Goal: Task Accomplishment & Management: Use online tool/utility

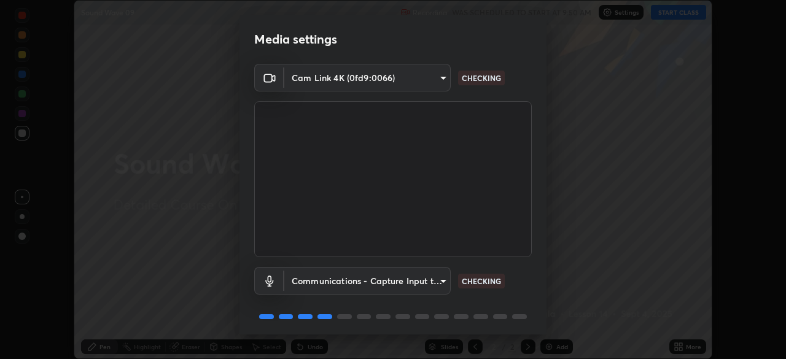
scroll to position [44, 0]
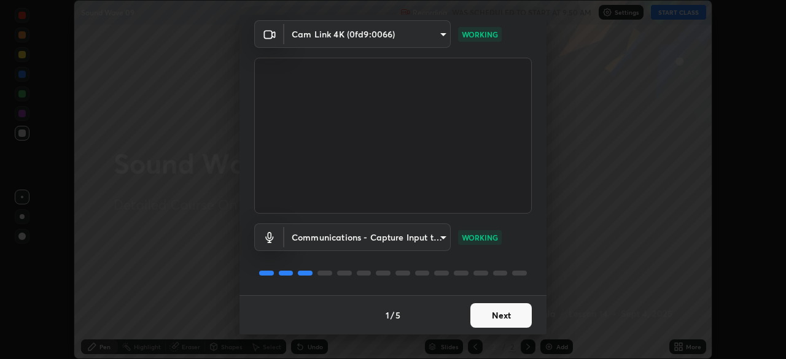
click at [489, 314] on button "Next" at bounding box center [500, 315] width 61 height 25
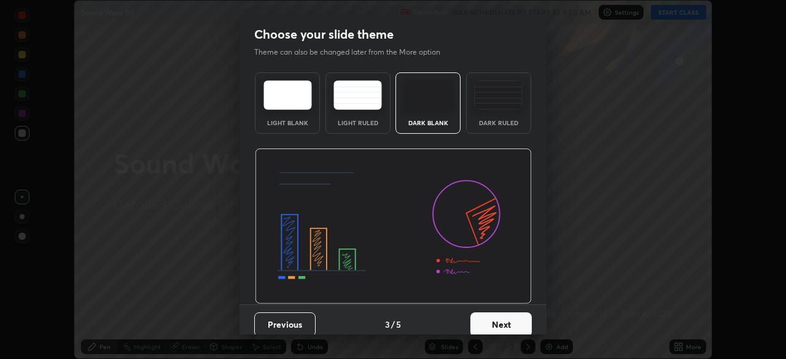
click at [495, 128] on div "Dark Ruled" at bounding box center [498, 102] width 65 height 61
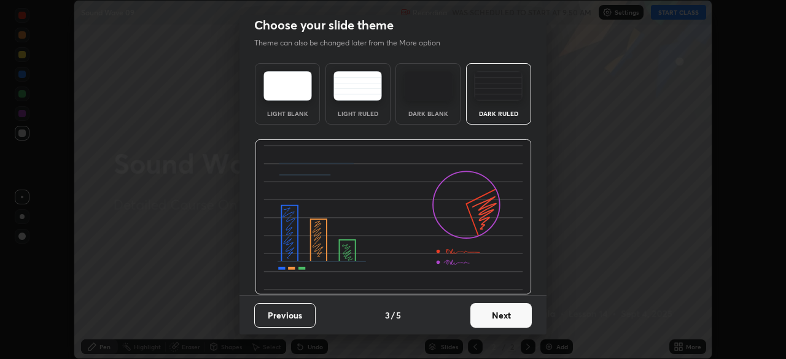
click at [476, 312] on button "Next" at bounding box center [500, 315] width 61 height 25
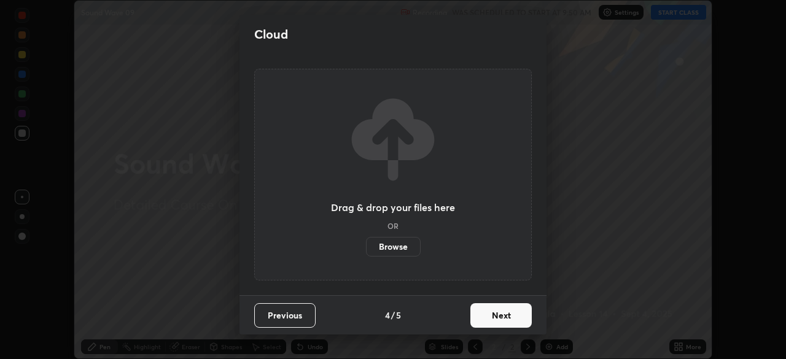
scroll to position [0, 0]
click at [397, 252] on label "Browse" at bounding box center [393, 247] width 55 height 20
click at [366, 252] on input "Browse" at bounding box center [366, 247] width 0 height 20
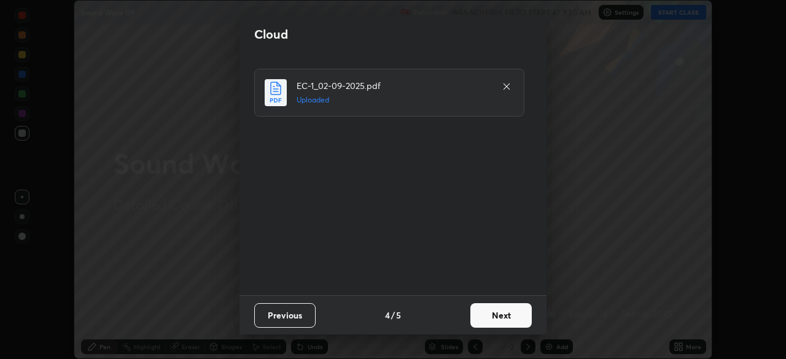
click at [489, 319] on button "Next" at bounding box center [500, 315] width 61 height 25
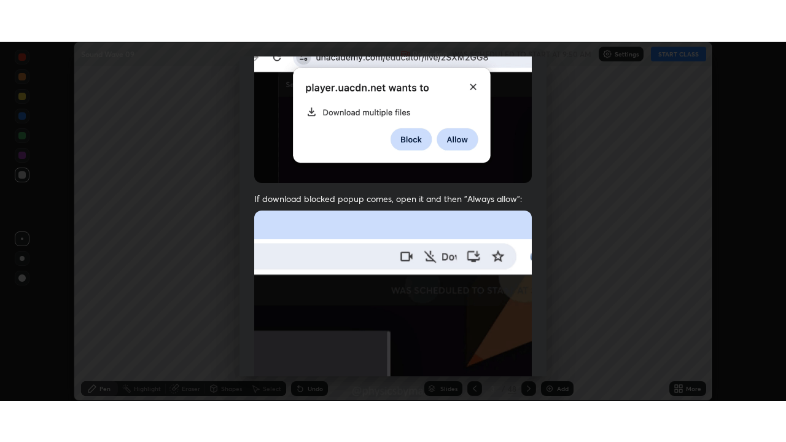
scroll to position [294, 0]
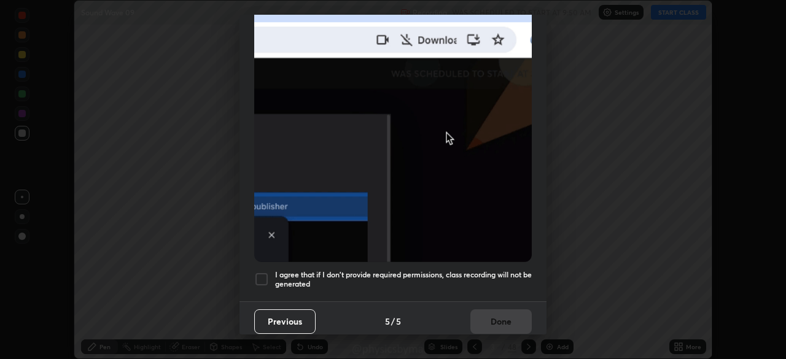
click at [448, 270] on h5 "I agree that if I don't provide required permissions, class recording will not …" at bounding box center [403, 279] width 257 height 19
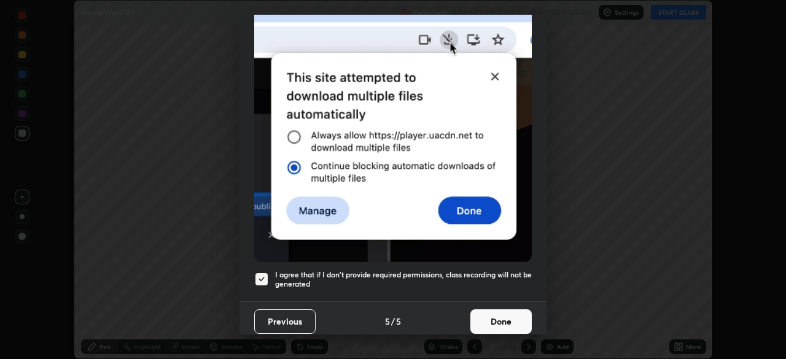
click at [490, 315] on button "Done" at bounding box center [500, 321] width 61 height 25
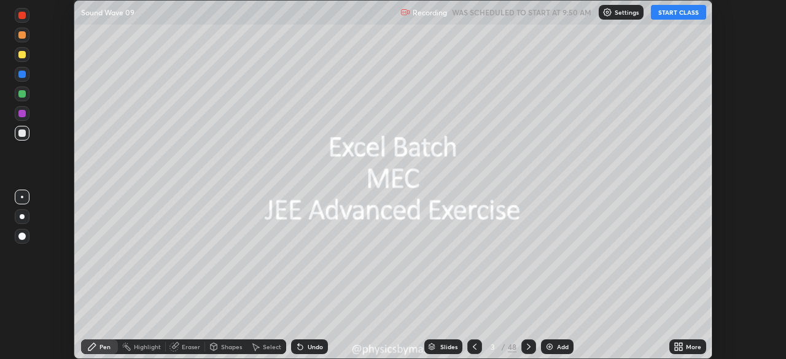
click at [473, 347] on icon at bounding box center [475, 347] width 10 height 10
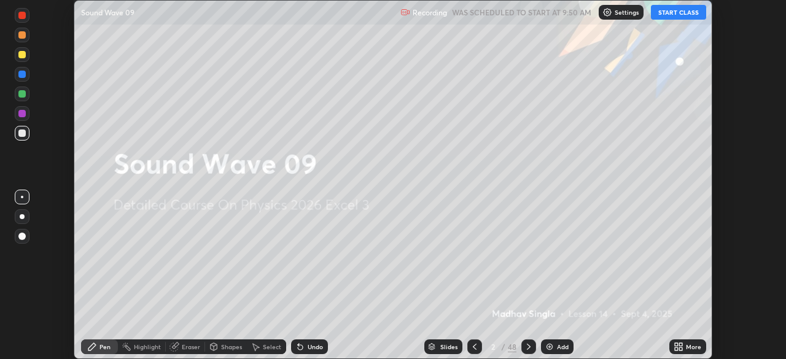
click at [680, 349] on icon at bounding box center [680, 348] width 3 height 3
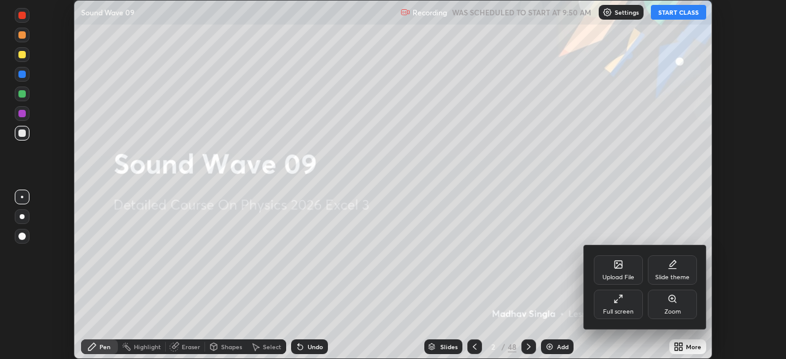
click at [630, 306] on div "Full screen" at bounding box center [618, 304] width 49 height 29
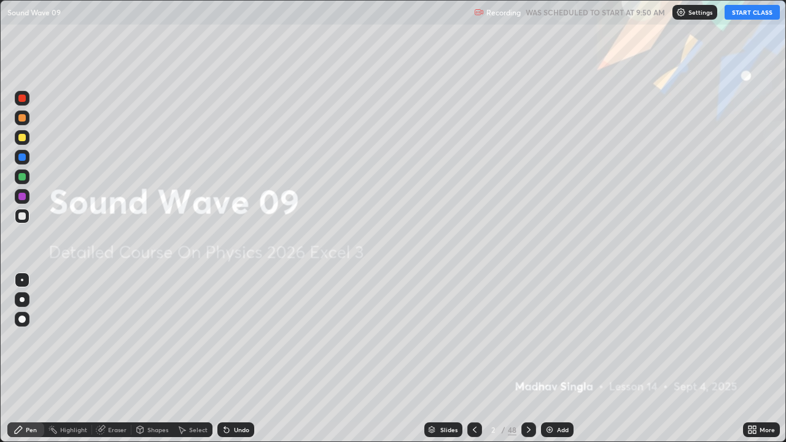
scroll to position [442, 786]
click at [27, 178] on div at bounding box center [22, 176] width 15 height 15
click at [528, 359] on icon at bounding box center [529, 430] width 10 height 10
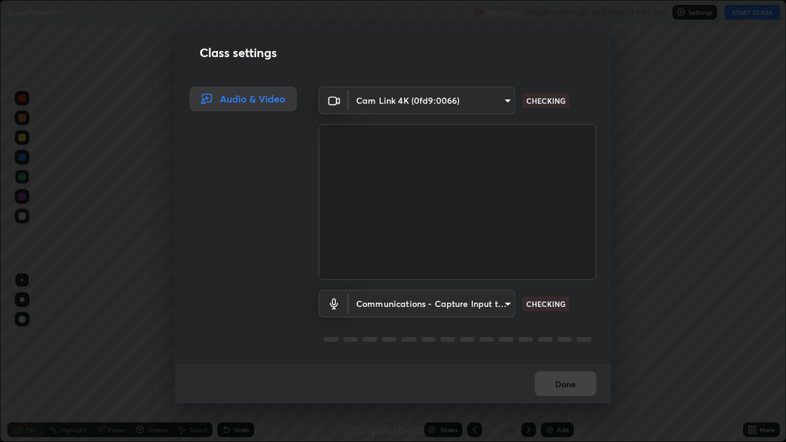
click at [526, 359] on div "Class settings Audio & Video Cam Link 4K (0fd9:0066) e44bd469d41f399b8eea7c06dd…" at bounding box center [393, 221] width 786 height 442
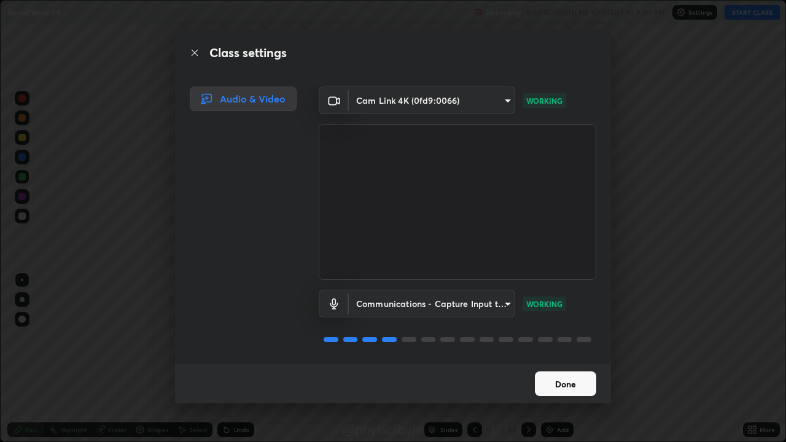
click at [560, 359] on button "Done" at bounding box center [565, 383] width 61 height 25
click at [562, 359] on button "Done" at bounding box center [565, 383] width 61 height 25
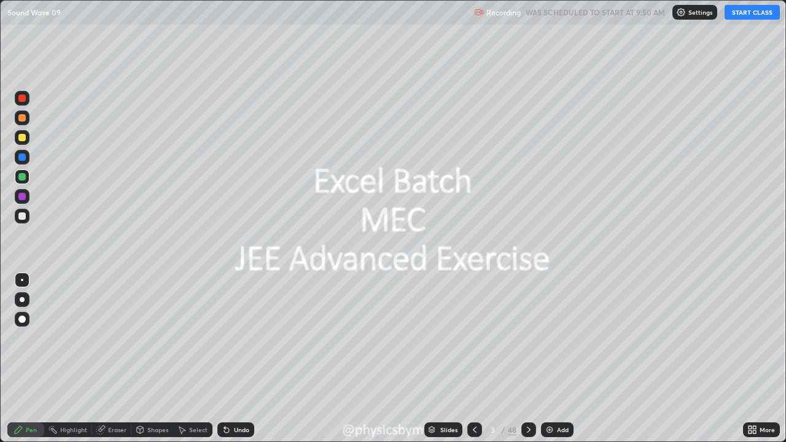
click at [735, 19] on button "START CLASS" at bounding box center [751, 12] width 55 height 15
click at [529, 359] on div at bounding box center [528, 429] width 15 height 15
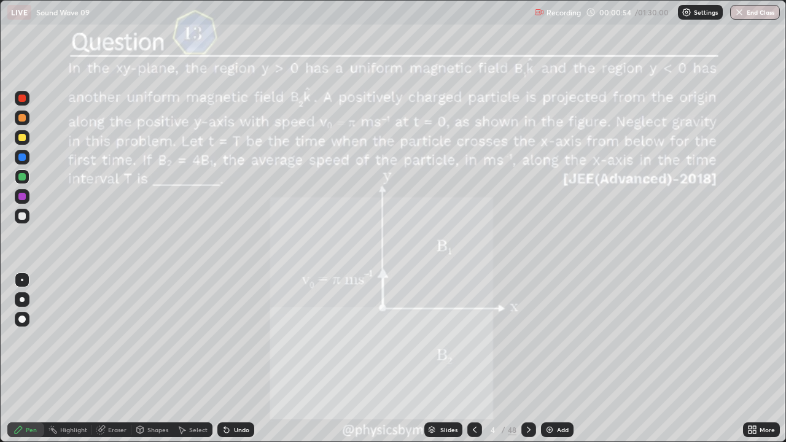
click at [22, 140] on div at bounding box center [21, 137] width 7 height 7
click at [521, 359] on div at bounding box center [528, 429] width 15 height 15
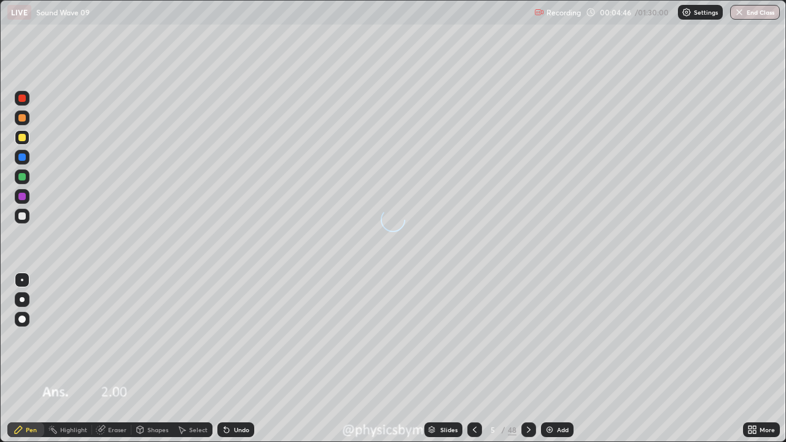
click at [527, 359] on icon at bounding box center [529, 430] width 10 height 10
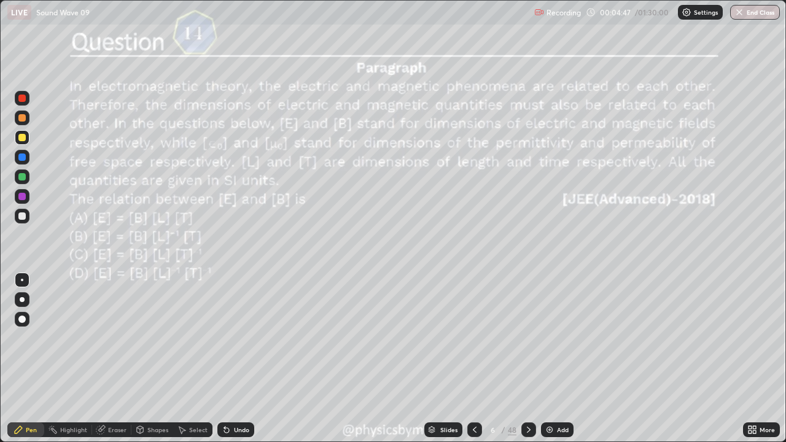
click at [527, 359] on icon at bounding box center [529, 430] width 10 height 10
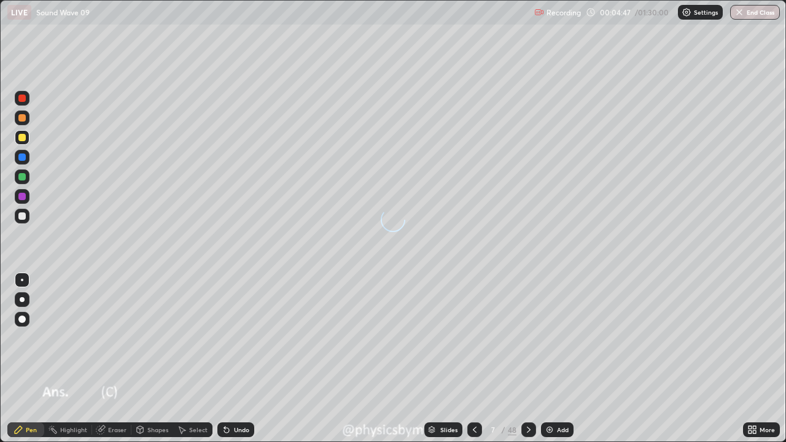
click at [527, 359] on icon at bounding box center [529, 430] width 10 height 10
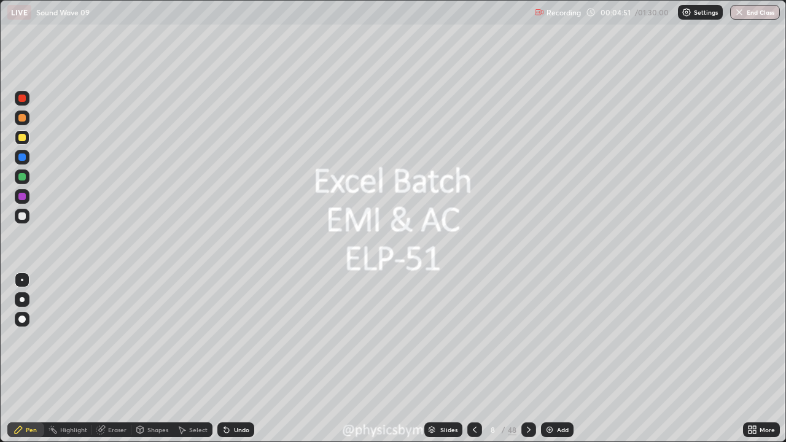
click at [527, 359] on icon at bounding box center [529, 430] width 10 height 10
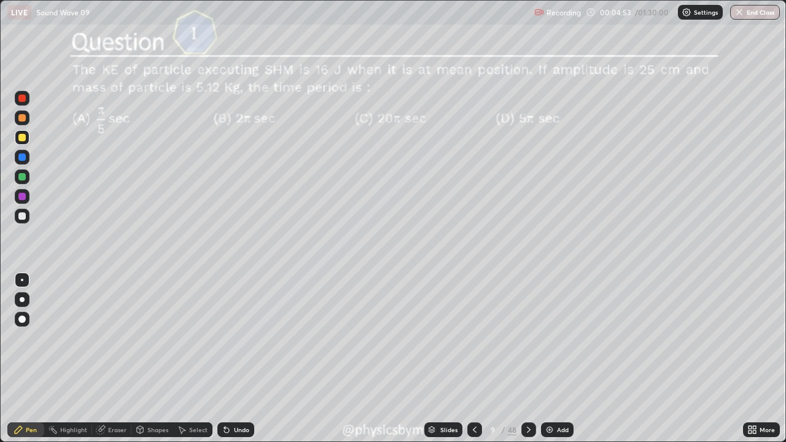
click at [16, 181] on div at bounding box center [22, 176] width 15 height 15
click at [22, 138] on div at bounding box center [21, 137] width 7 height 7
click at [26, 173] on div at bounding box center [22, 176] width 15 height 15
click at [527, 359] on icon at bounding box center [529, 430] width 10 height 10
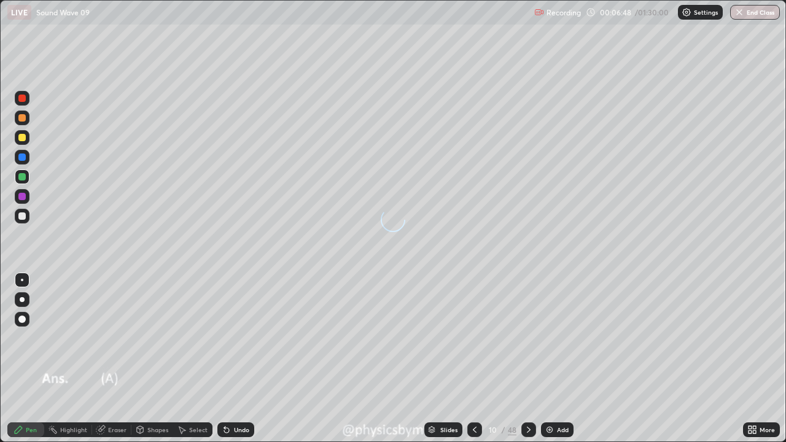
click at [526, 359] on icon at bounding box center [529, 430] width 10 height 10
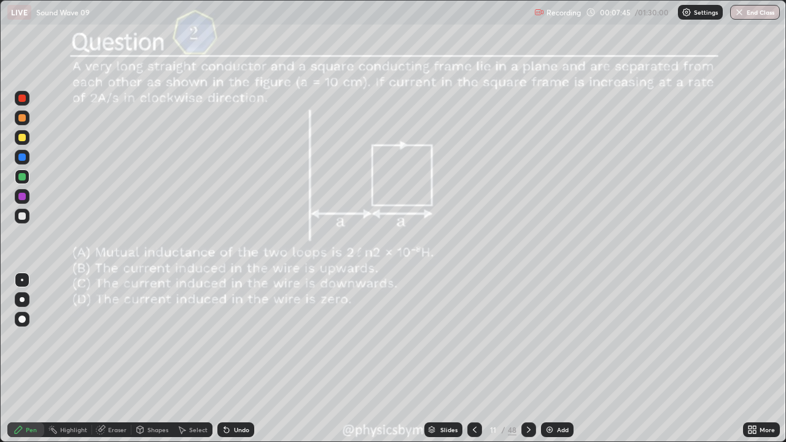
click at [527, 359] on icon at bounding box center [529, 430] width 10 height 10
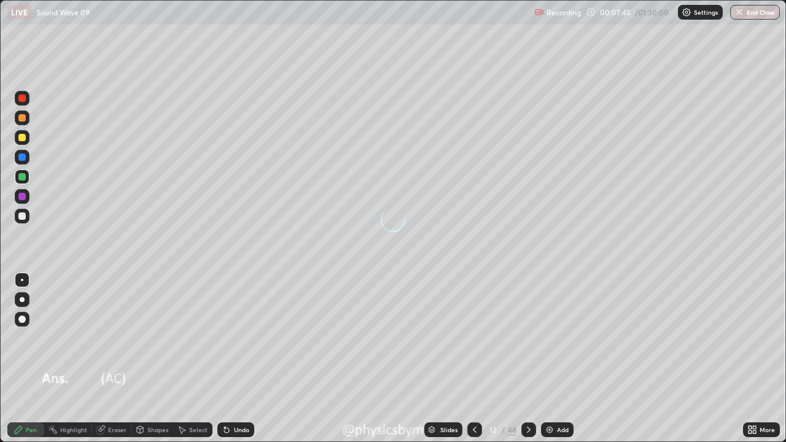
click at [527, 359] on icon at bounding box center [529, 430] width 10 height 10
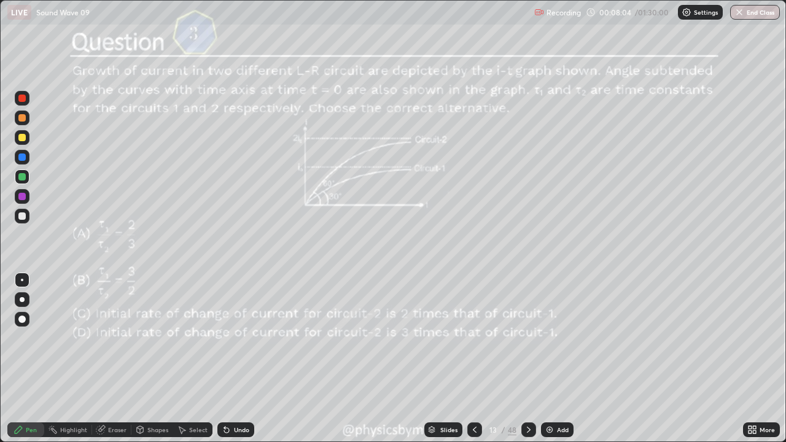
click at [242, 359] on div "Undo" at bounding box center [235, 429] width 37 height 15
click at [242, 359] on div "Undo" at bounding box center [241, 430] width 15 height 6
click at [238, 359] on div "Undo" at bounding box center [235, 429] width 37 height 15
click at [234, 359] on div "Undo" at bounding box center [241, 430] width 15 height 6
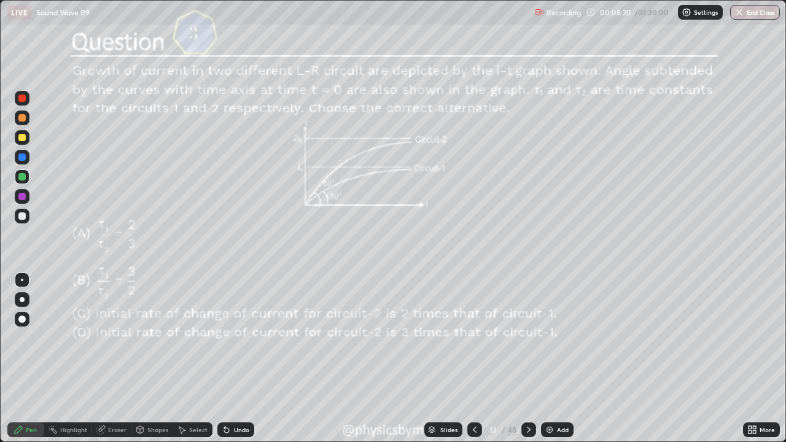
click at [236, 359] on div "Undo" at bounding box center [241, 430] width 15 height 6
click at [234, 359] on div "Undo" at bounding box center [241, 430] width 15 height 6
click at [525, 359] on icon at bounding box center [529, 430] width 10 height 10
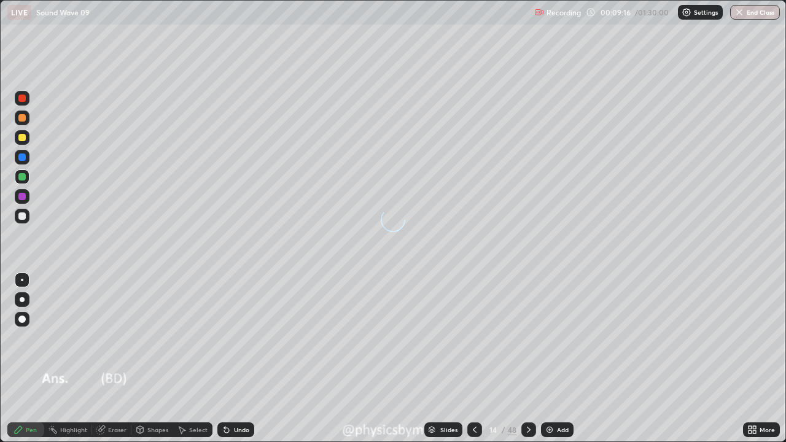
click at [524, 359] on icon at bounding box center [529, 430] width 10 height 10
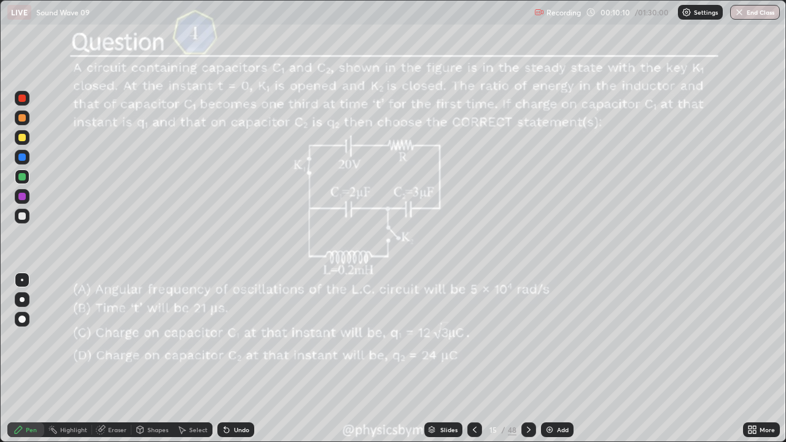
click at [242, 359] on div "Undo" at bounding box center [241, 430] width 15 height 6
click at [238, 359] on div "Undo" at bounding box center [241, 430] width 15 height 6
click at [234, 359] on div "Undo" at bounding box center [241, 430] width 15 height 6
click at [231, 359] on div "Undo" at bounding box center [235, 429] width 37 height 15
click at [238, 359] on div "Undo" at bounding box center [241, 430] width 15 height 6
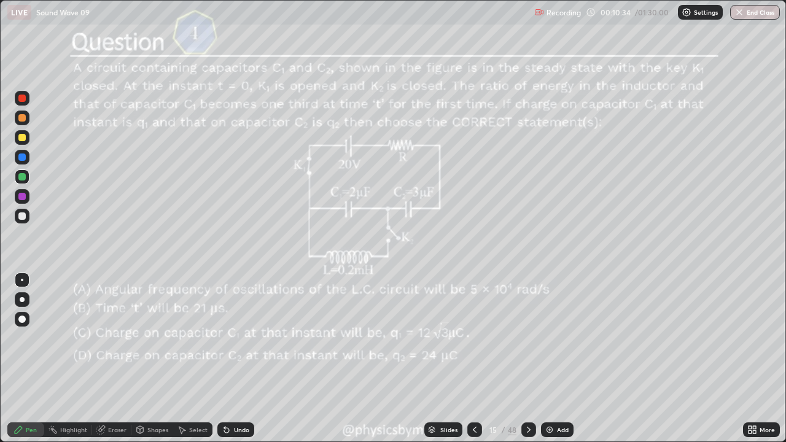
click at [239, 359] on div "Undo" at bounding box center [241, 430] width 15 height 6
click at [236, 359] on div "Undo" at bounding box center [241, 430] width 15 height 6
click at [224, 359] on icon at bounding box center [224, 427] width 1 height 1
click at [225, 359] on icon at bounding box center [226, 430] width 5 height 5
click at [217, 359] on div "Undo" at bounding box center [235, 429] width 37 height 15
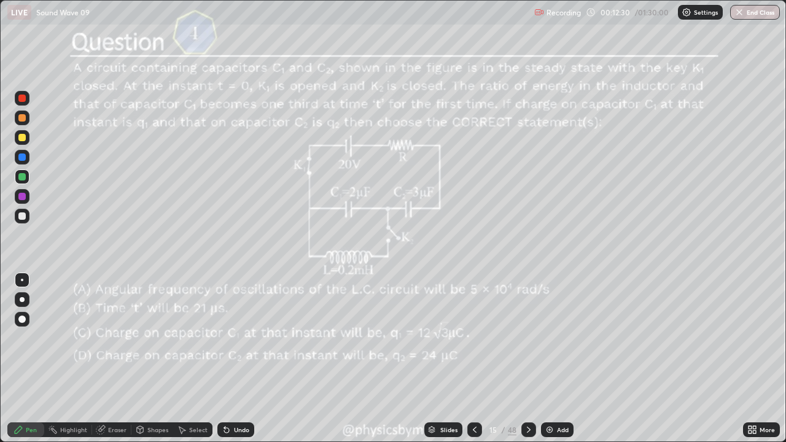
click at [225, 359] on icon at bounding box center [226, 430] width 5 height 5
click at [230, 359] on div "Undo" at bounding box center [235, 429] width 37 height 15
click at [224, 359] on icon at bounding box center [226, 430] width 5 height 5
click at [225, 359] on icon at bounding box center [226, 430] width 5 height 5
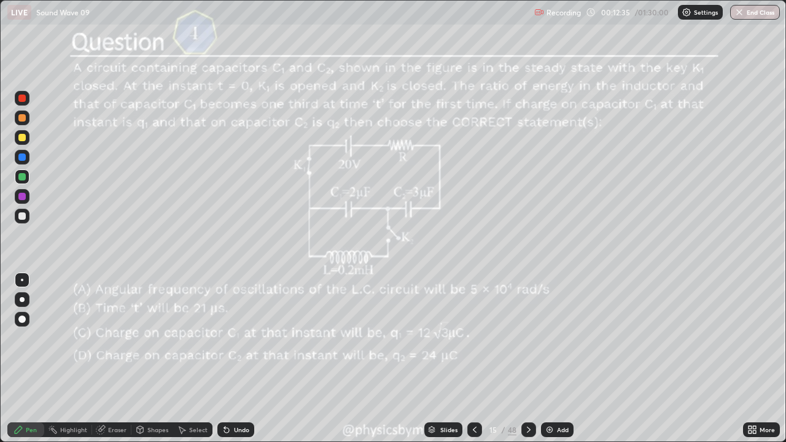
click at [224, 359] on icon at bounding box center [226, 430] width 5 height 5
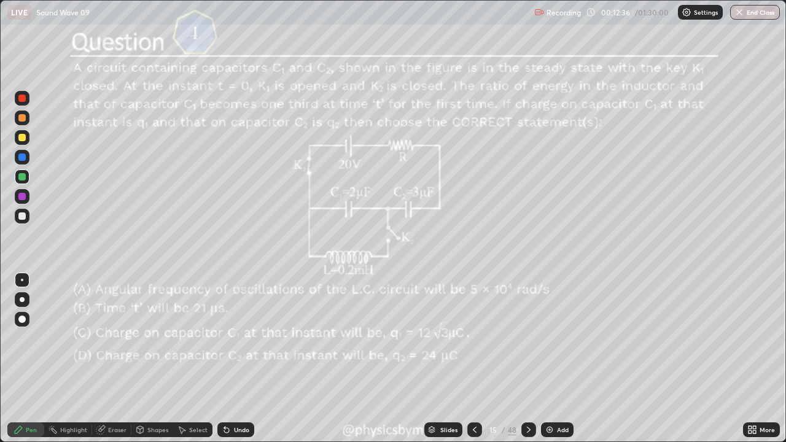
click at [225, 359] on icon at bounding box center [226, 430] width 5 height 5
click at [24, 219] on div at bounding box center [21, 215] width 7 height 7
click at [527, 359] on icon at bounding box center [529, 430] width 10 height 10
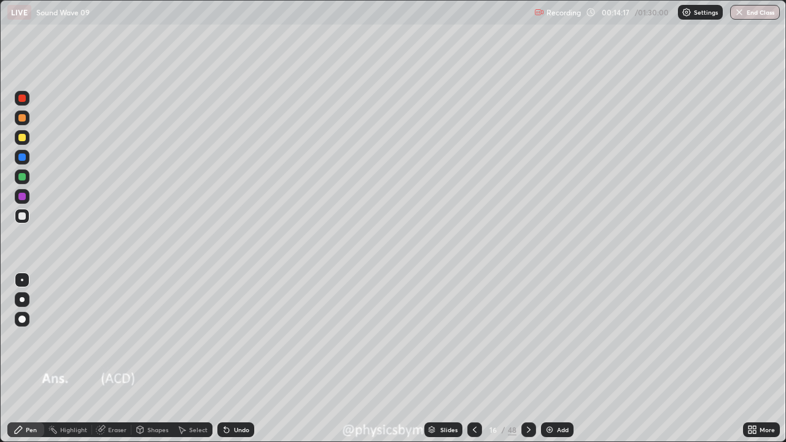
click at [527, 359] on icon at bounding box center [529, 430] width 4 height 6
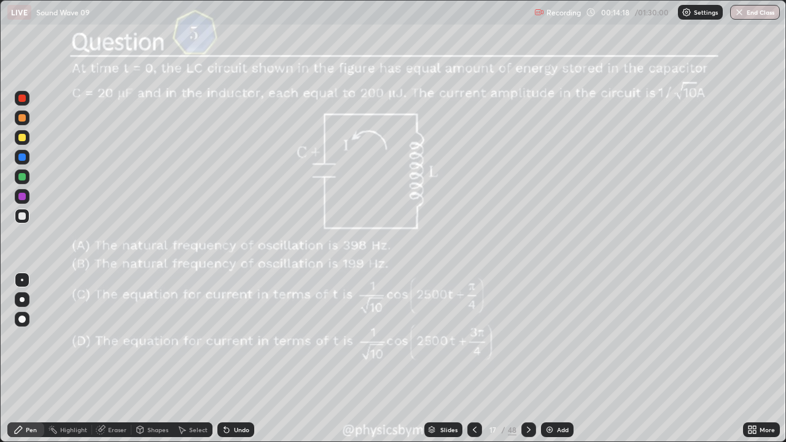
click at [22, 177] on div at bounding box center [21, 176] width 7 height 7
click at [104, 359] on div "Eraser" at bounding box center [111, 429] width 39 height 15
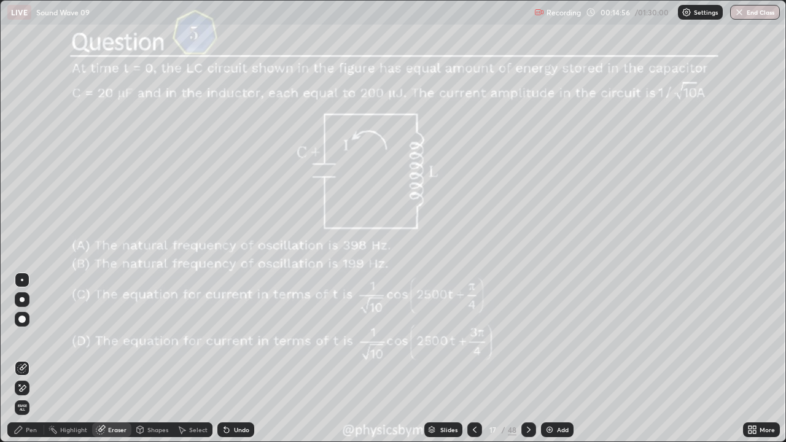
click at [15, 359] on icon at bounding box center [18, 429] width 7 height 7
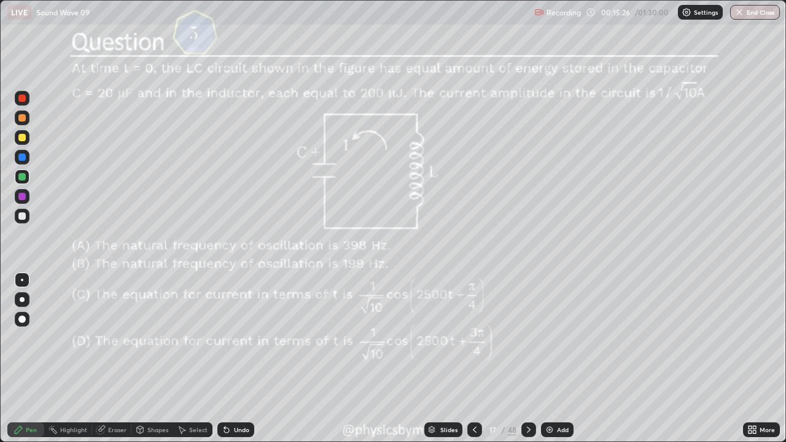
click at [234, 359] on div "Undo" at bounding box center [241, 430] width 15 height 6
click at [235, 359] on div "Undo" at bounding box center [241, 430] width 15 height 6
click at [23, 217] on div at bounding box center [21, 215] width 7 height 7
click at [502, 359] on div "/" at bounding box center [504, 429] width 4 height 7
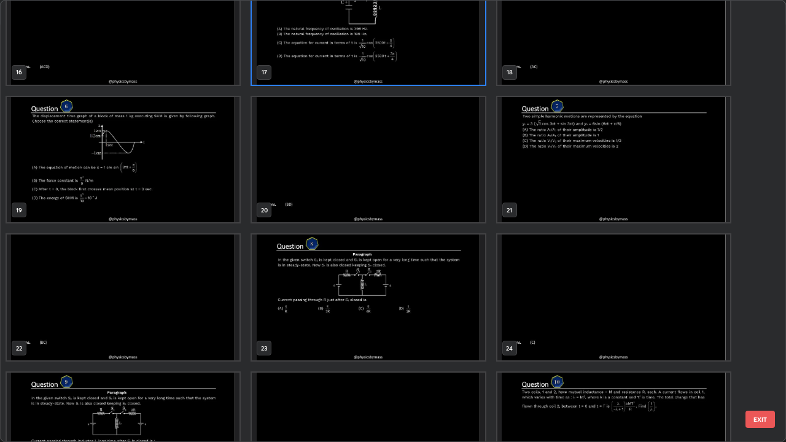
scroll to position [738, 0]
click at [327, 297] on img "grid" at bounding box center [368, 297] width 233 height 126
click at [329, 300] on img "grid" at bounding box center [368, 297] width 233 height 126
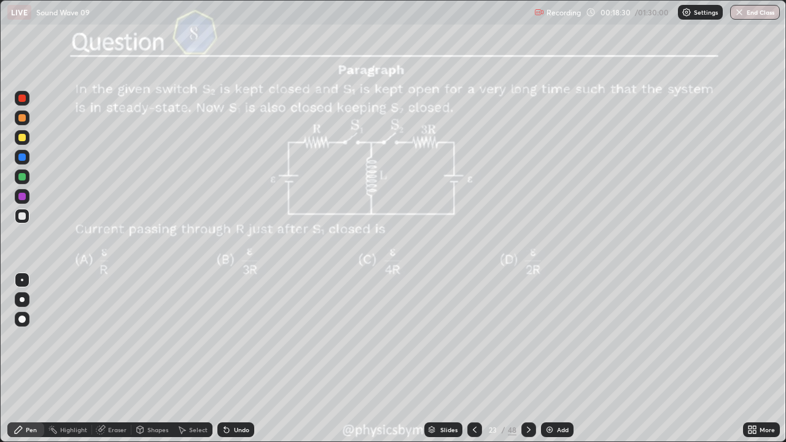
click at [24, 177] on div at bounding box center [21, 176] width 7 height 7
click at [239, 359] on div "Undo" at bounding box center [235, 429] width 37 height 15
click at [236, 359] on div "Undo" at bounding box center [235, 429] width 37 height 15
click at [238, 359] on div "Undo" at bounding box center [235, 429] width 37 height 15
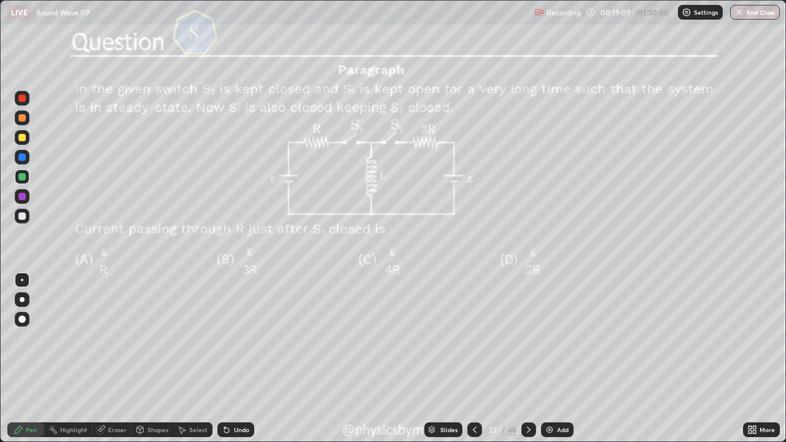
click at [525, 359] on icon at bounding box center [529, 430] width 10 height 10
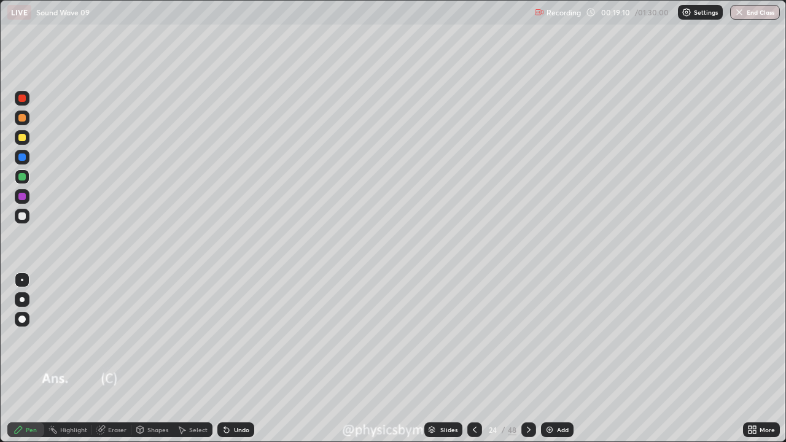
click at [524, 359] on div at bounding box center [528, 429] width 15 height 15
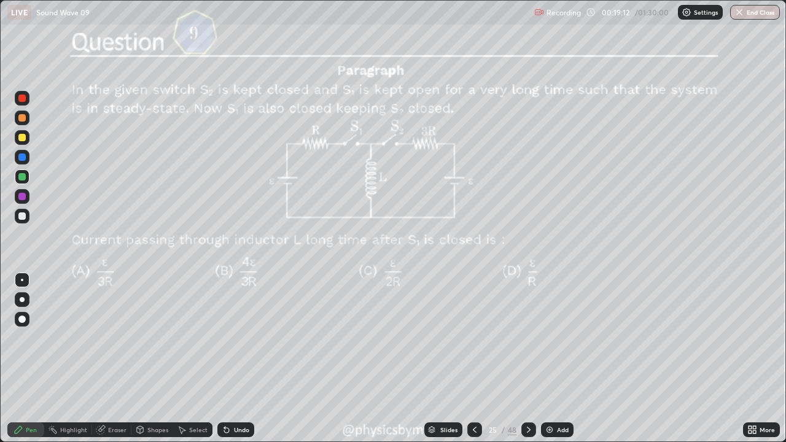
click at [473, 359] on icon at bounding box center [475, 430] width 10 height 10
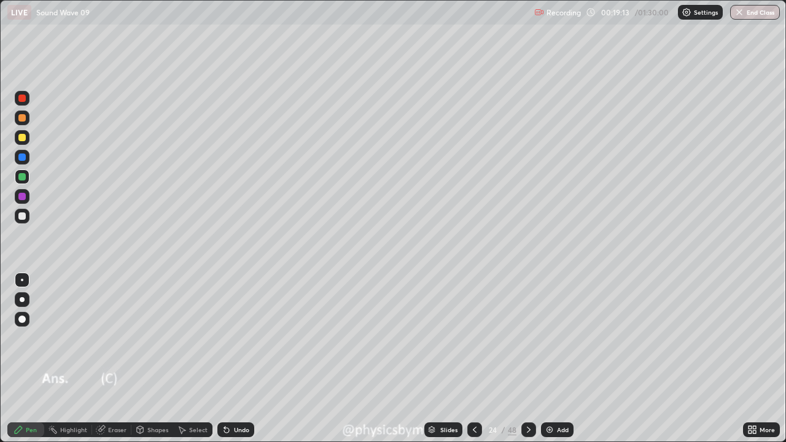
click at [475, 359] on icon at bounding box center [475, 430] width 10 height 10
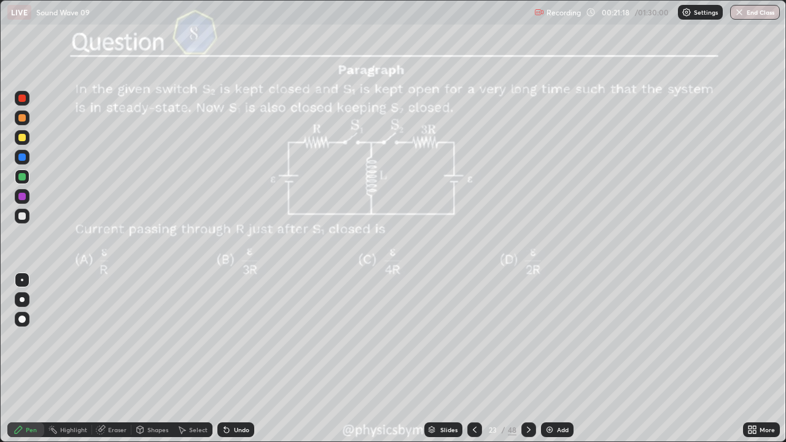
click at [234, 359] on div "Undo" at bounding box center [241, 430] width 15 height 6
click at [236, 359] on div "Undo" at bounding box center [241, 430] width 15 height 6
click at [529, 359] on icon at bounding box center [529, 430] width 10 height 10
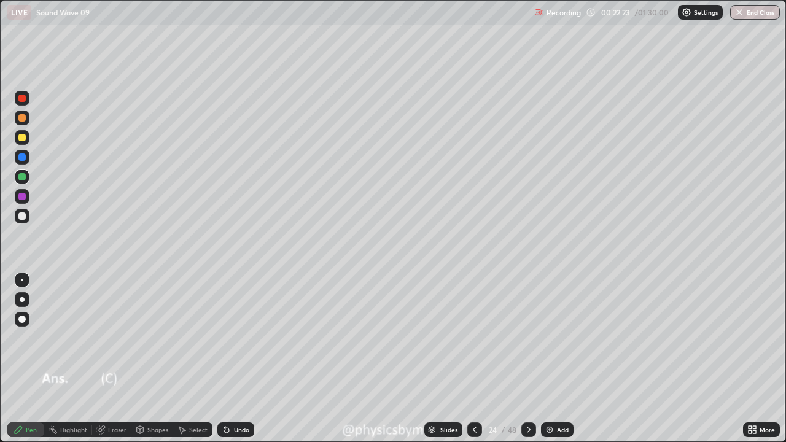
click at [527, 359] on icon at bounding box center [529, 430] width 10 height 10
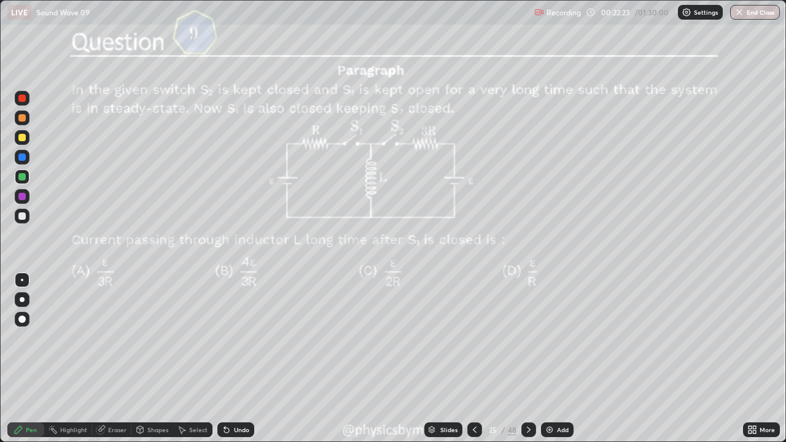
click at [526, 359] on icon at bounding box center [529, 430] width 10 height 10
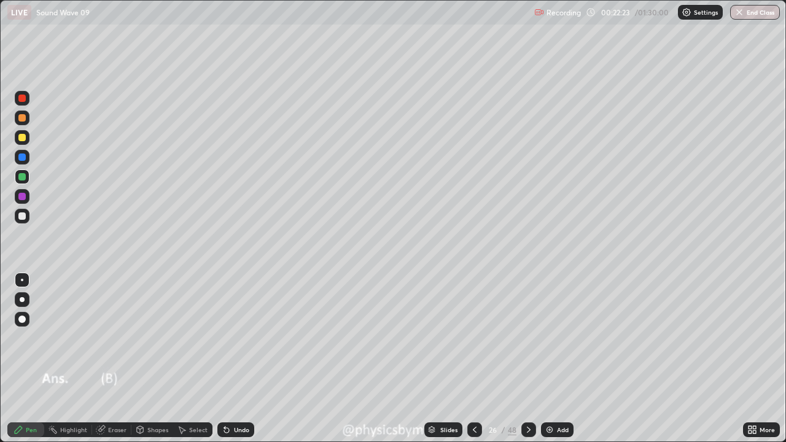
click at [526, 359] on icon at bounding box center [529, 430] width 10 height 10
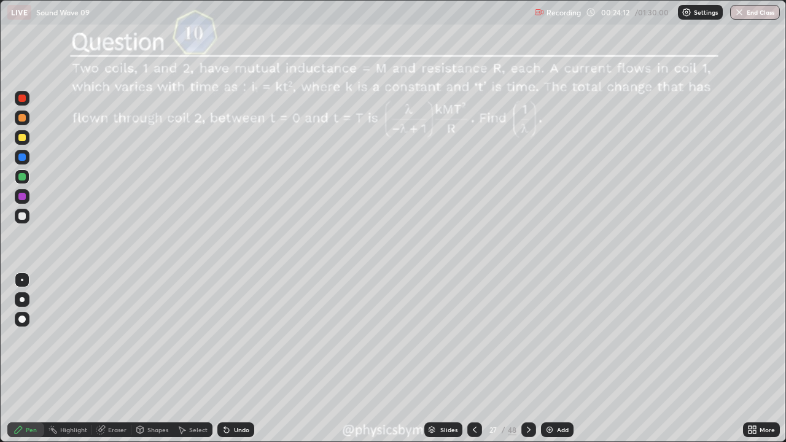
click at [502, 359] on div "/" at bounding box center [504, 429] width 4 height 7
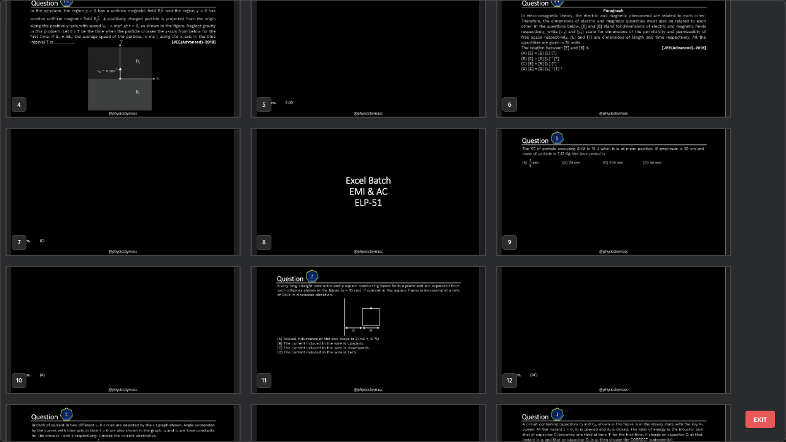
scroll to position [154, 0]
click at [295, 211] on img "grid" at bounding box center [368, 191] width 233 height 126
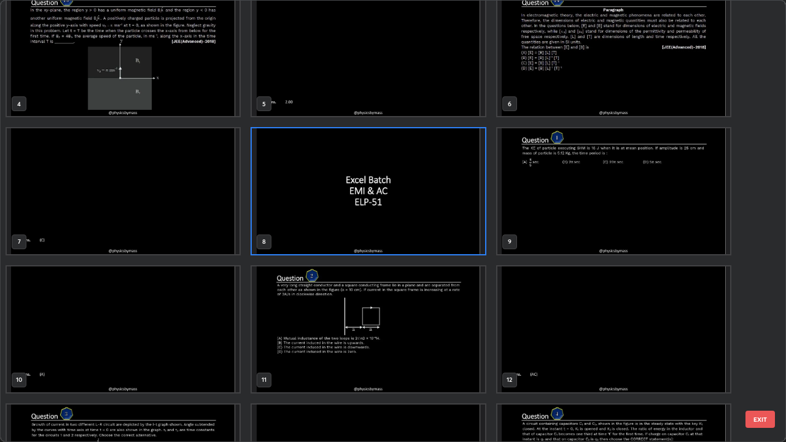
click at [298, 210] on img "grid" at bounding box center [368, 191] width 233 height 126
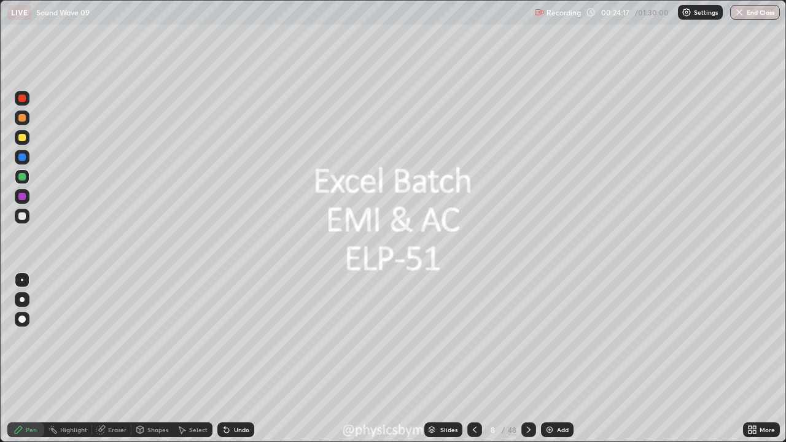
click at [527, 359] on icon at bounding box center [529, 430] width 4 height 6
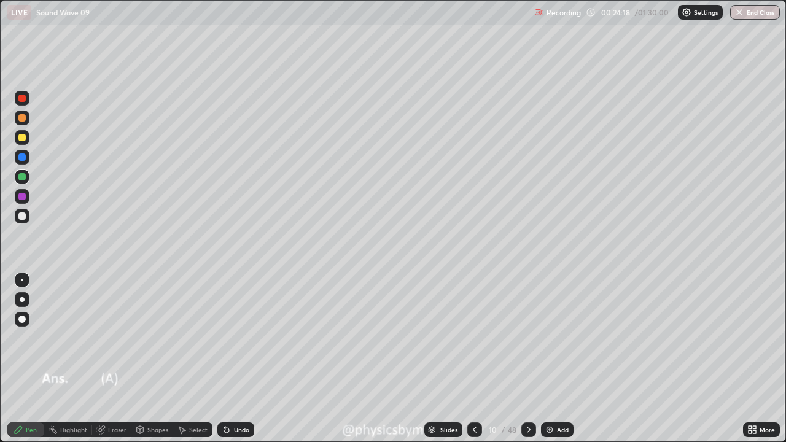
click at [480, 359] on div at bounding box center [474, 429] width 15 height 15
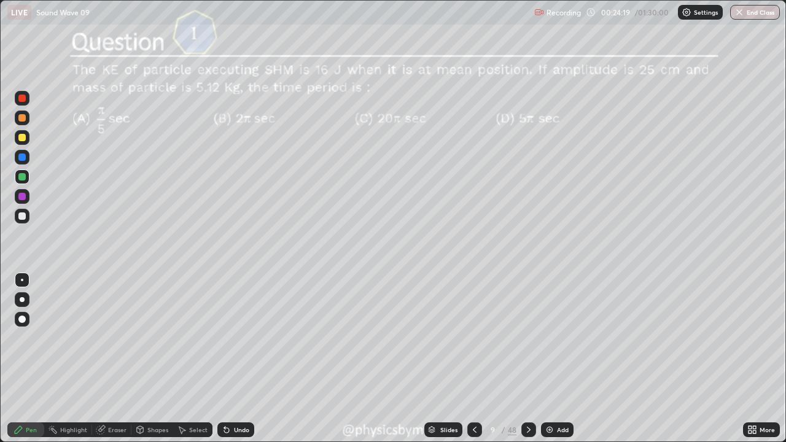
click at [495, 359] on div "9" at bounding box center [493, 429] width 12 height 7
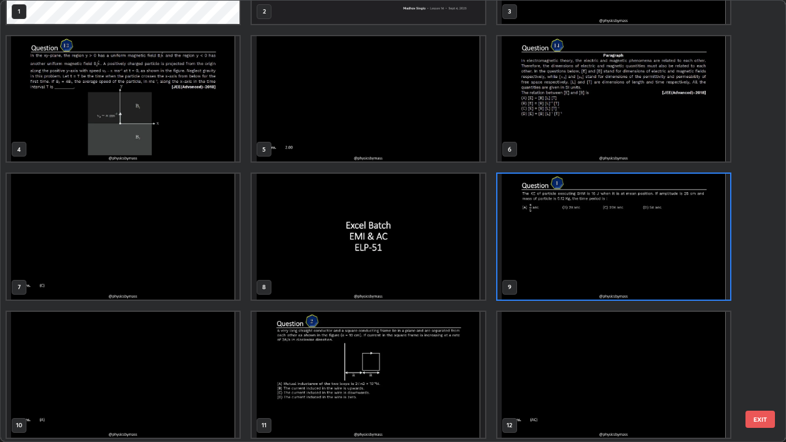
scroll to position [122, 0]
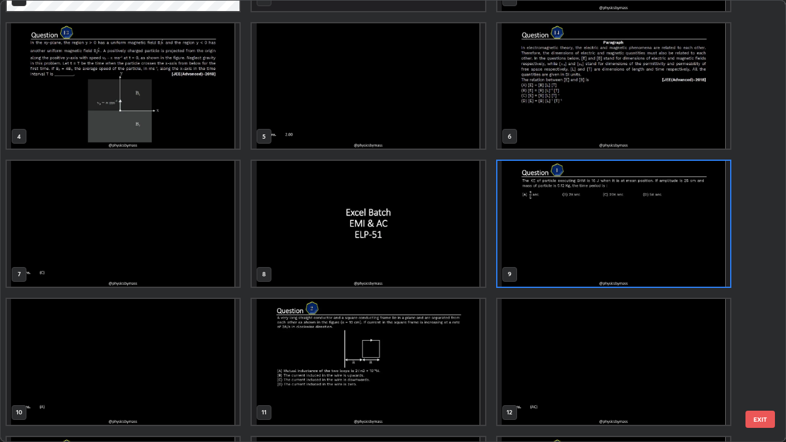
click at [533, 268] on img "grid" at bounding box center [613, 224] width 233 height 126
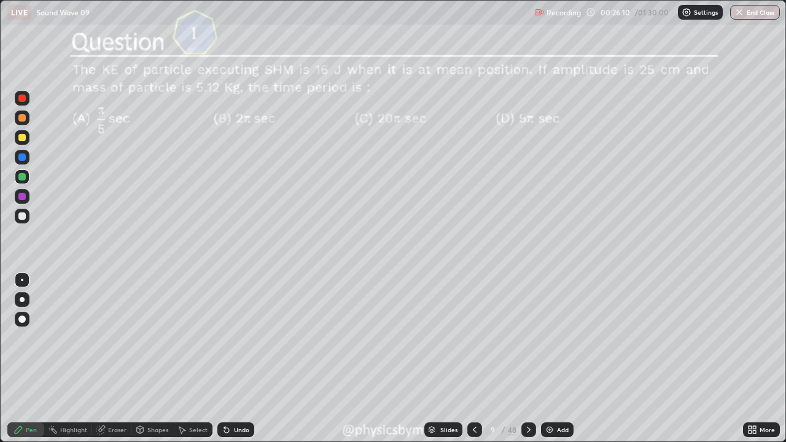
click at [532, 269] on img "grid" at bounding box center [613, 224] width 233 height 126
click at [529, 359] on icon at bounding box center [529, 430] width 10 height 10
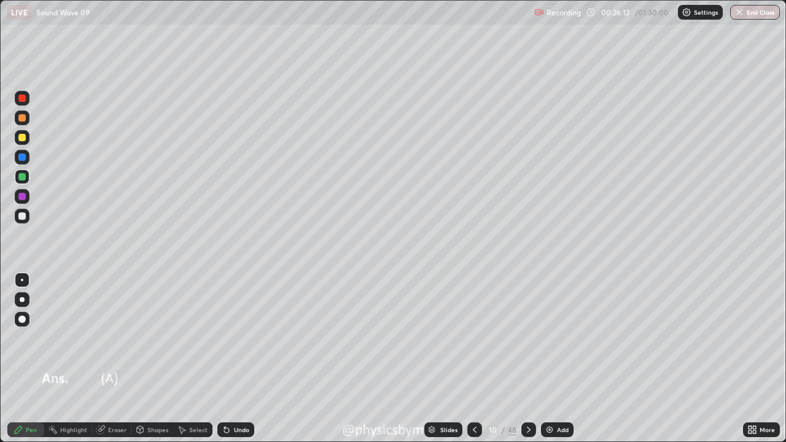
click at [527, 359] on icon at bounding box center [529, 430] width 4 height 6
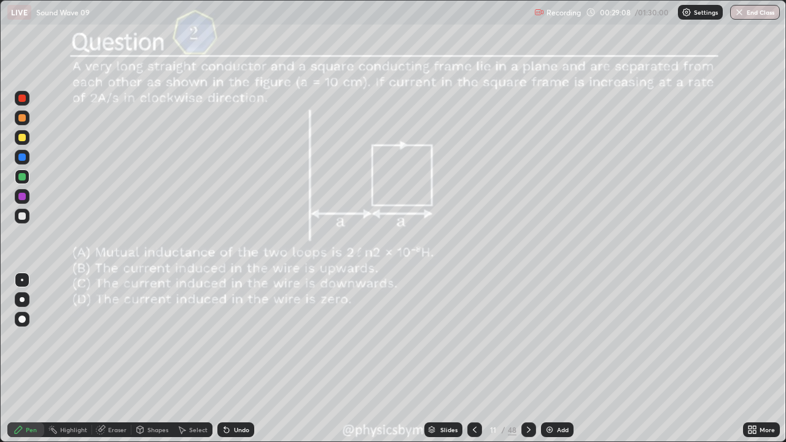
click at [525, 359] on icon at bounding box center [529, 430] width 10 height 10
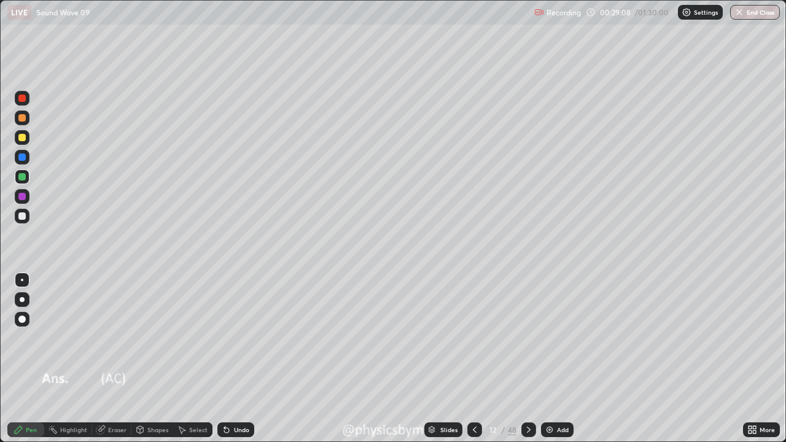
click at [527, 359] on icon at bounding box center [529, 430] width 10 height 10
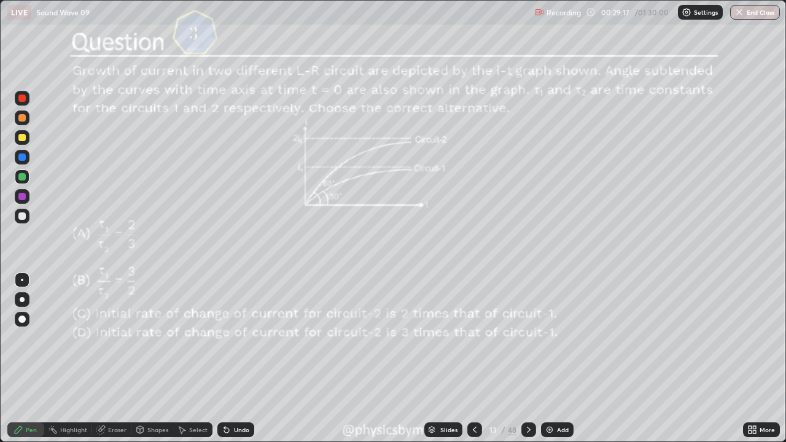
click at [527, 359] on icon at bounding box center [529, 430] width 10 height 10
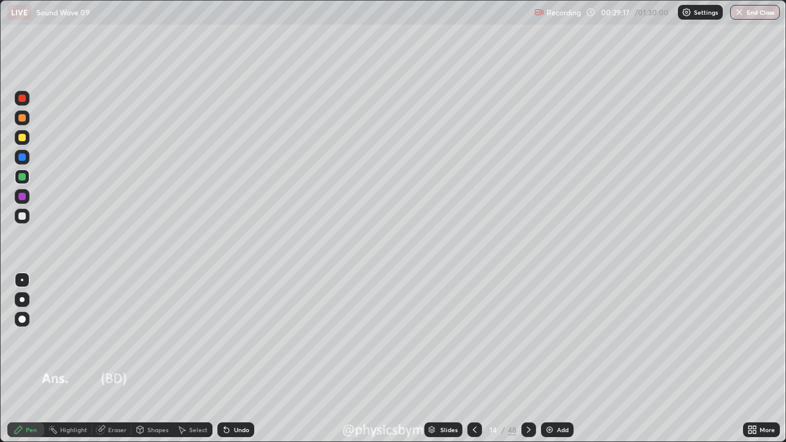
click at [527, 359] on icon at bounding box center [529, 430] width 10 height 10
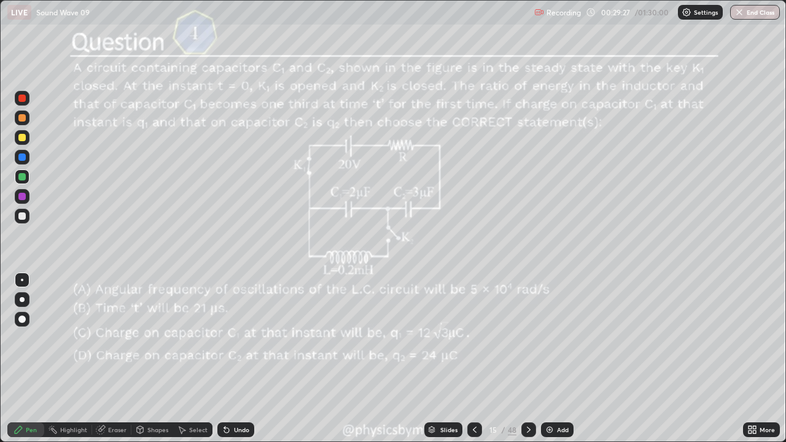
click at [528, 359] on icon at bounding box center [529, 430] width 4 height 6
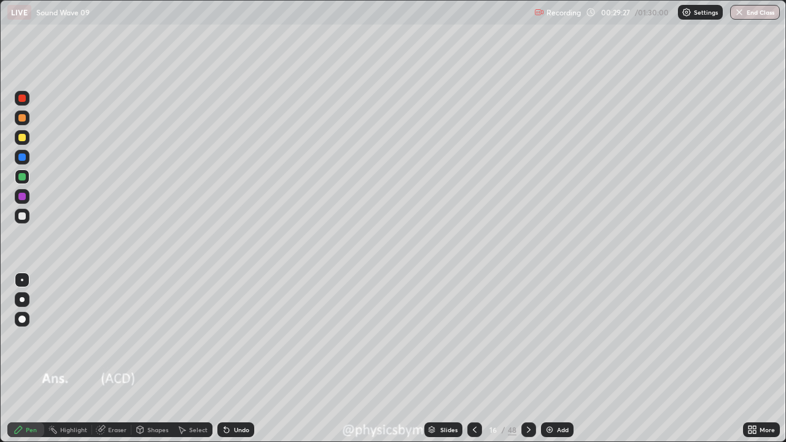
click at [526, 359] on icon at bounding box center [529, 430] width 10 height 10
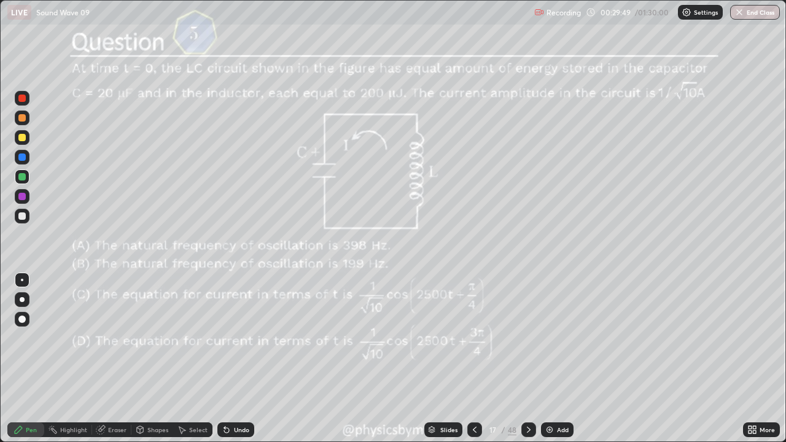
click at [508, 359] on div "48" at bounding box center [512, 429] width 9 height 11
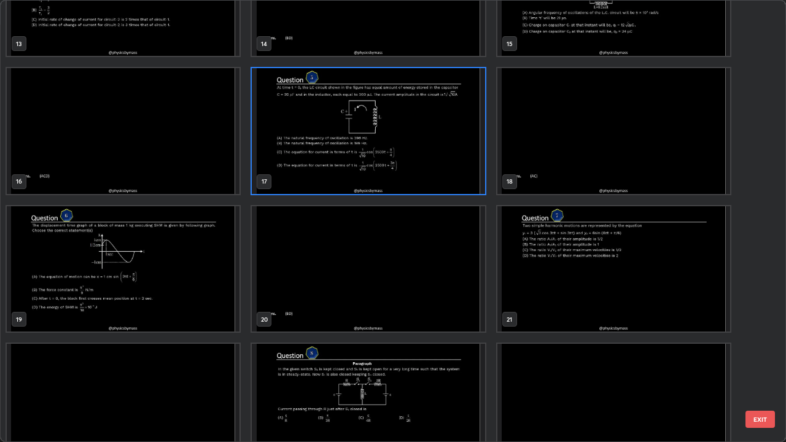
scroll to position [629, 0]
click at [188, 305] on img "grid" at bounding box center [123, 269] width 233 height 126
click at [193, 297] on img "grid" at bounding box center [123, 269] width 233 height 126
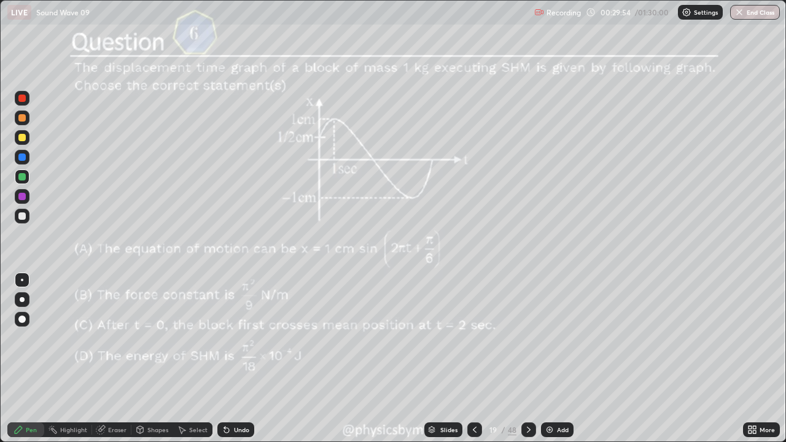
click at [527, 359] on icon at bounding box center [529, 430] width 10 height 10
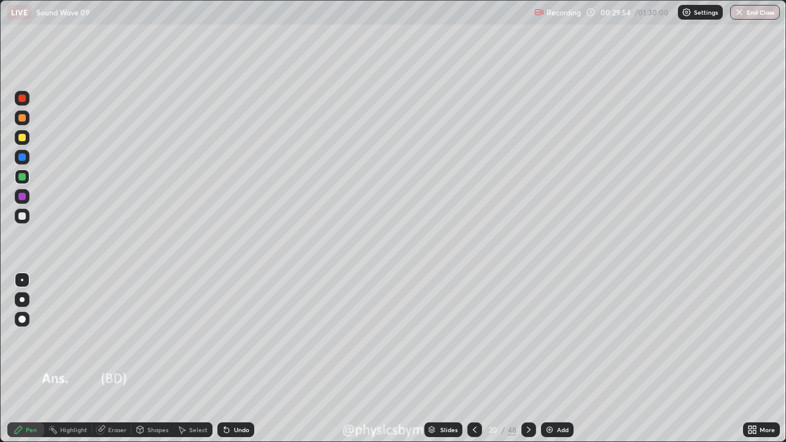
click at [527, 359] on icon at bounding box center [529, 430] width 10 height 10
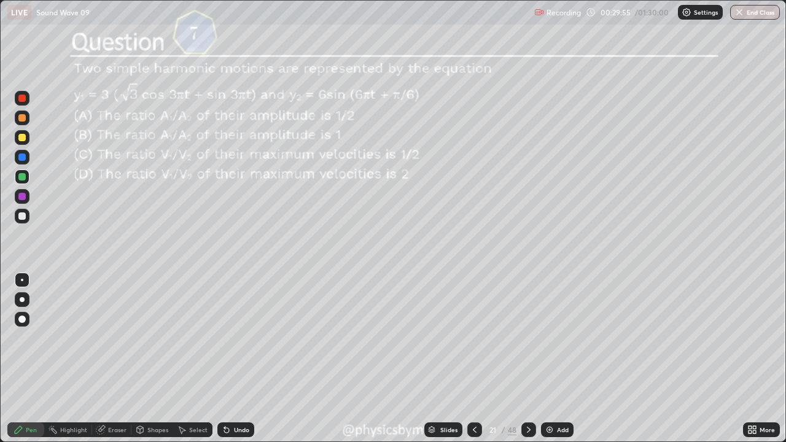
click at [527, 359] on icon at bounding box center [529, 430] width 4 height 6
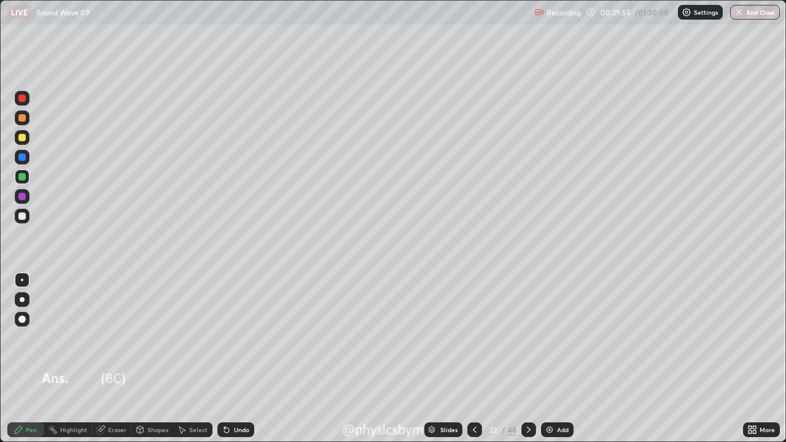
click at [527, 359] on icon at bounding box center [529, 430] width 10 height 10
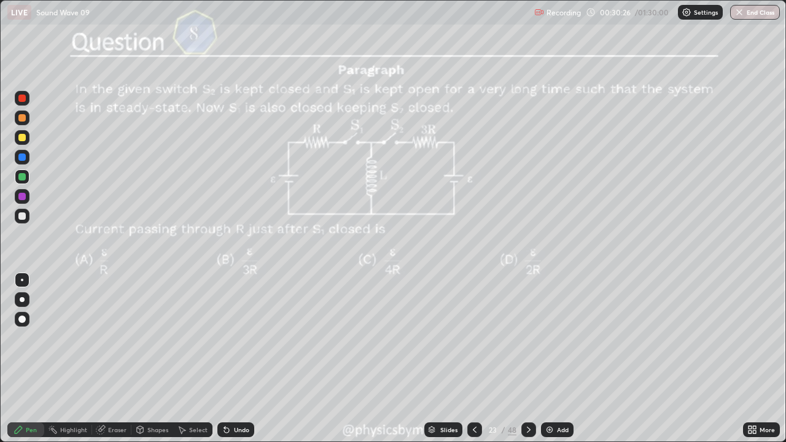
click at [527, 359] on icon at bounding box center [529, 430] width 10 height 10
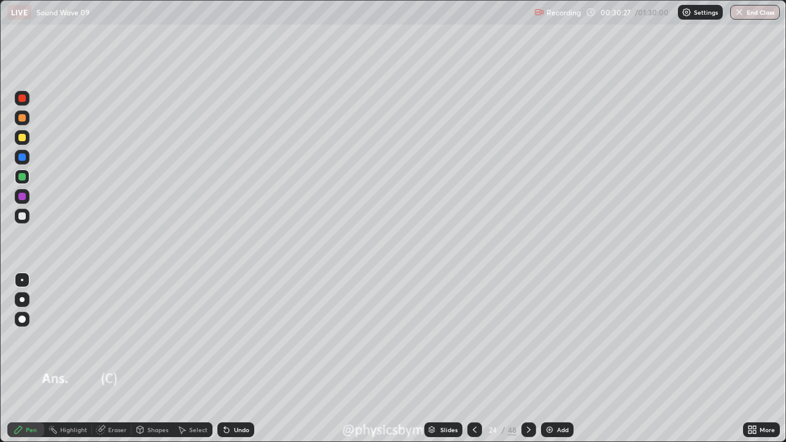
click at [526, 359] on icon at bounding box center [529, 430] width 10 height 10
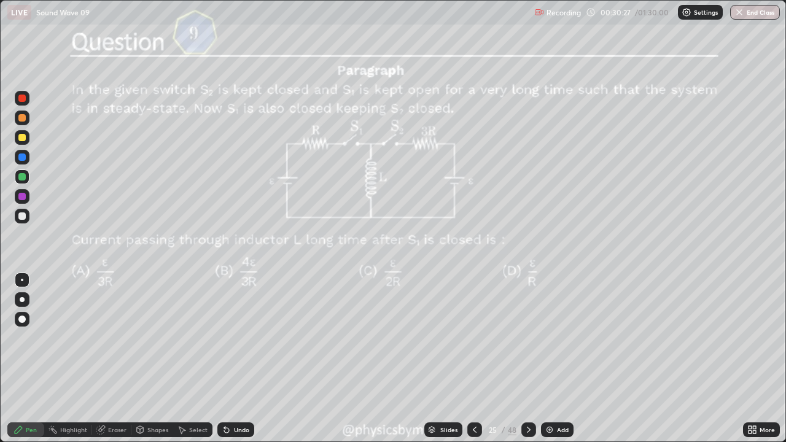
click at [527, 359] on icon at bounding box center [529, 430] width 10 height 10
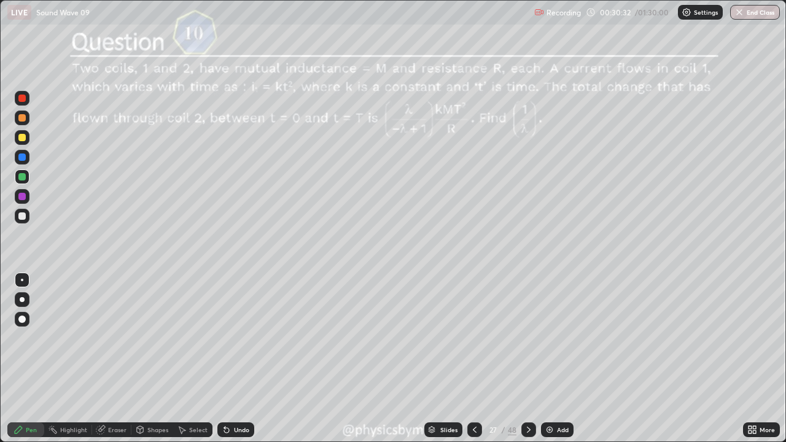
click at [527, 359] on icon at bounding box center [529, 430] width 10 height 10
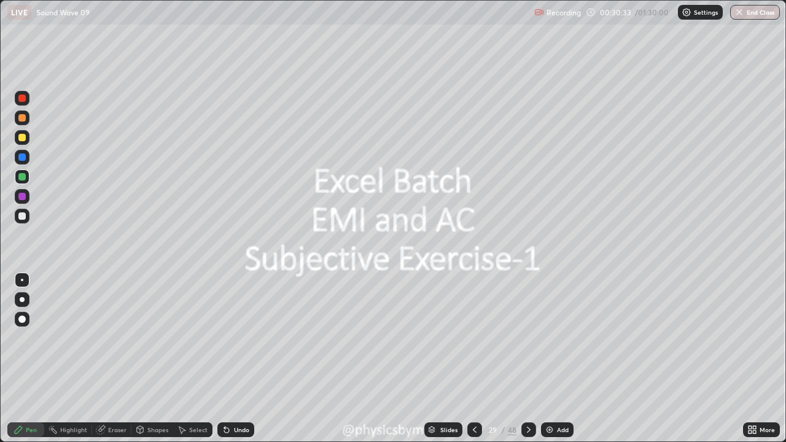
click at [529, 359] on icon at bounding box center [529, 430] width 10 height 10
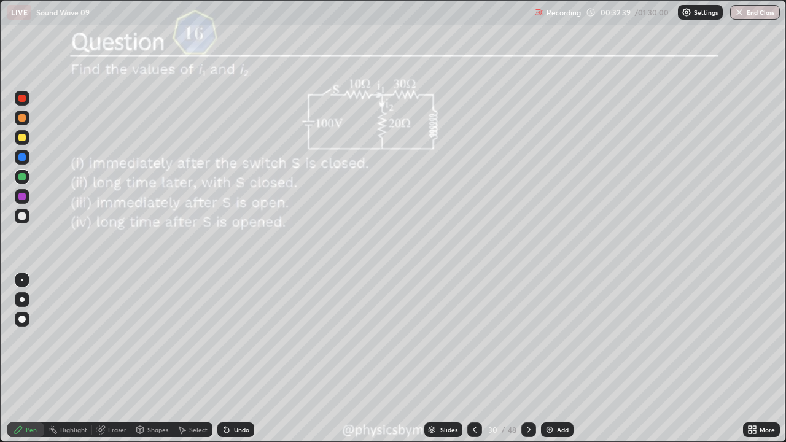
click at [526, 359] on icon at bounding box center [529, 430] width 10 height 10
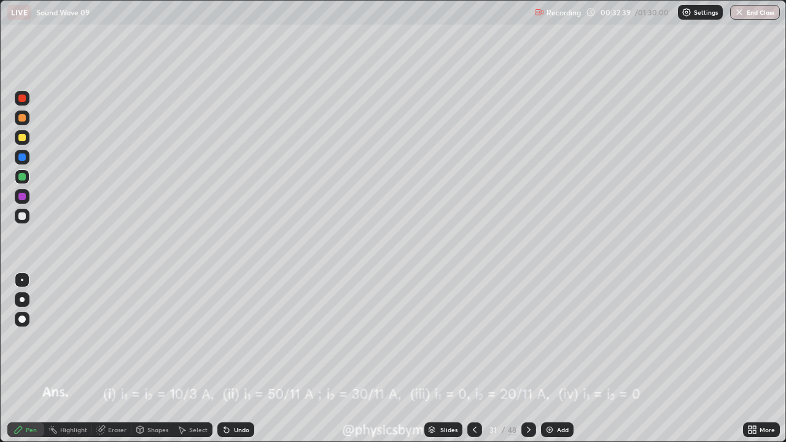
click at [528, 359] on icon at bounding box center [529, 430] width 10 height 10
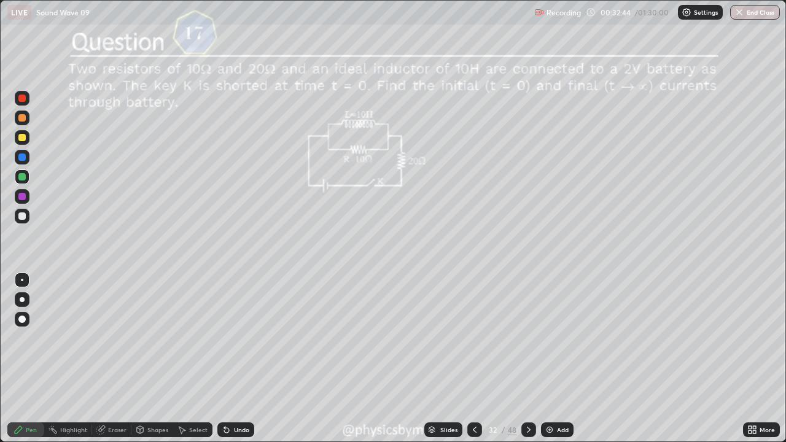
click at [527, 359] on icon at bounding box center [529, 430] width 10 height 10
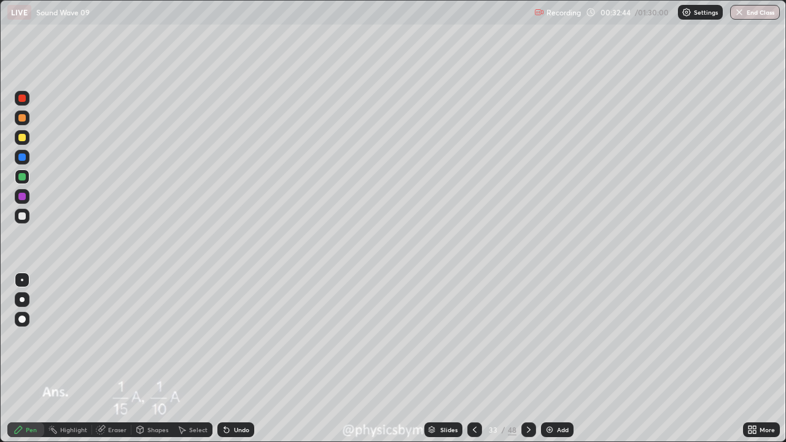
click at [525, 359] on icon at bounding box center [529, 430] width 10 height 10
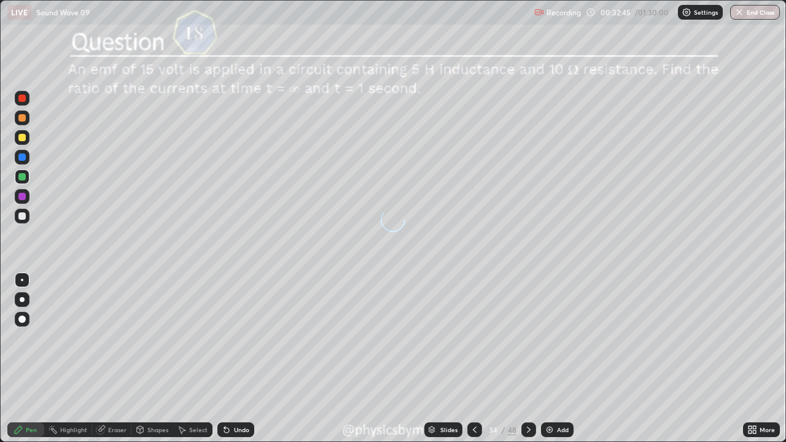
click at [527, 359] on icon at bounding box center [529, 430] width 10 height 10
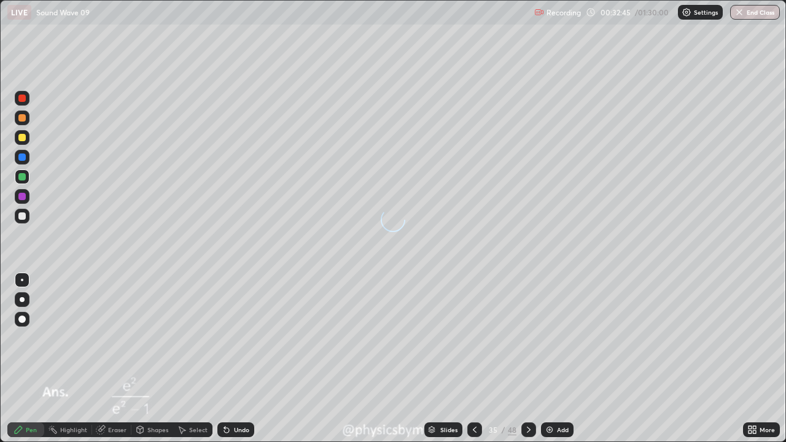
click at [527, 359] on icon at bounding box center [529, 430] width 10 height 10
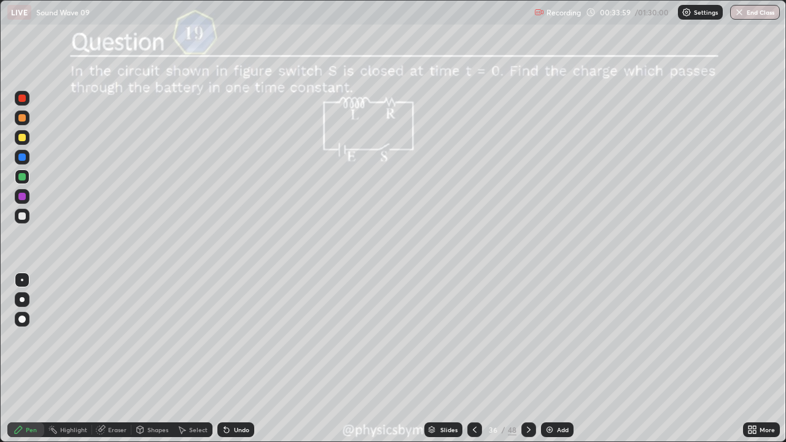
click at [244, 359] on div "Undo" at bounding box center [241, 430] width 15 height 6
click at [241, 359] on div "Undo" at bounding box center [241, 430] width 15 height 6
click at [240, 359] on div "Undo" at bounding box center [241, 430] width 15 height 6
click at [238, 359] on div "Undo" at bounding box center [241, 430] width 15 height 6
click at [240, 359] on div "Undo" at bounding box center [241, 430] width 15 height 6
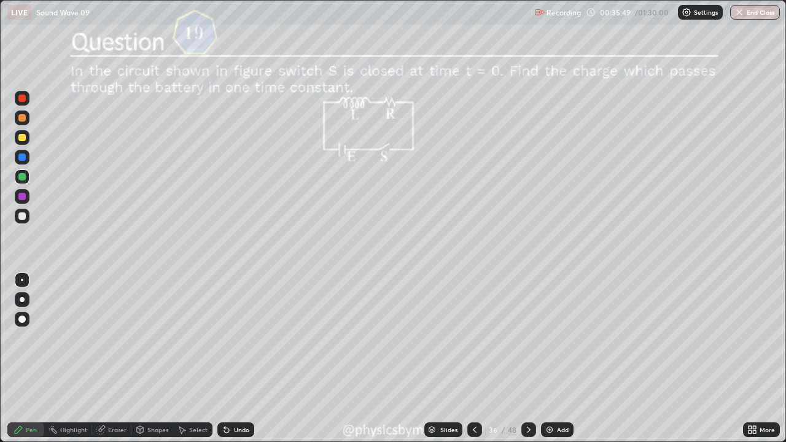
click at [234, 359] on div "Undo" at bounding box center [241, 430] width 15 height 6
click at [227, 359] on icon at bounding box center [226, 430] width 5 height 5
click at [224, 359] on icon at bounding box center [226, 430] width 5 height 5
click at [217, 359] on div "Undo" at bounding box center [235, 429] width 37 height 15
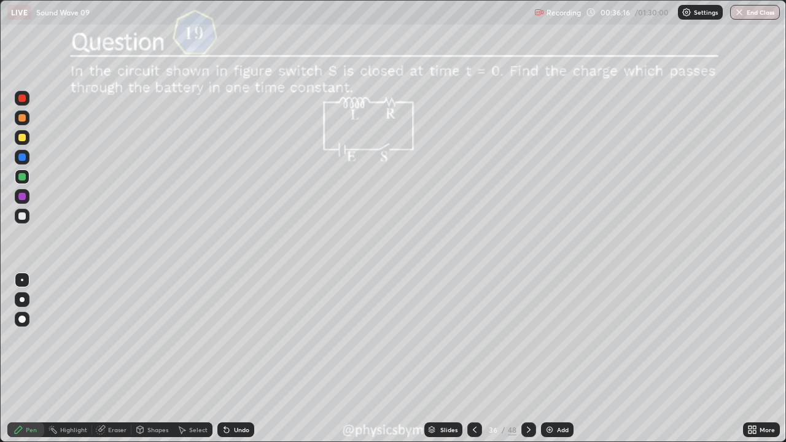
click at [229, 359] on icon at bounding box center [227, 430] width 10 height 10
click at [225, 359] on icon at bounding box center [226, 430] width 5 height 5
click at [226, 359] on icon at bounding box center [226, 430] width 5 height 5
click at [217, 359] on div "Undo" at bounding box center [235, 429] width 37 height 15
click at [219, 359] on div "Undo" at bounding box center [235, 429] width 37 height 15
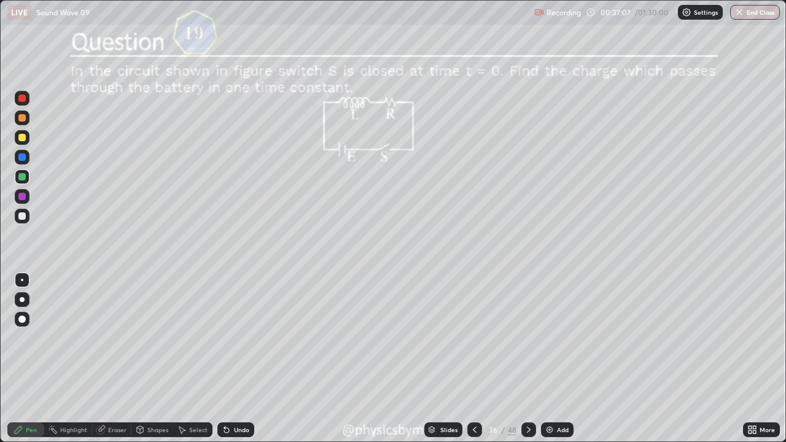
click at [527, 359] on icon at bounding box center [529, 430] width 10 height 10
click at [527, 359] on icon at bounding box center [529, 430] width 4 height 6
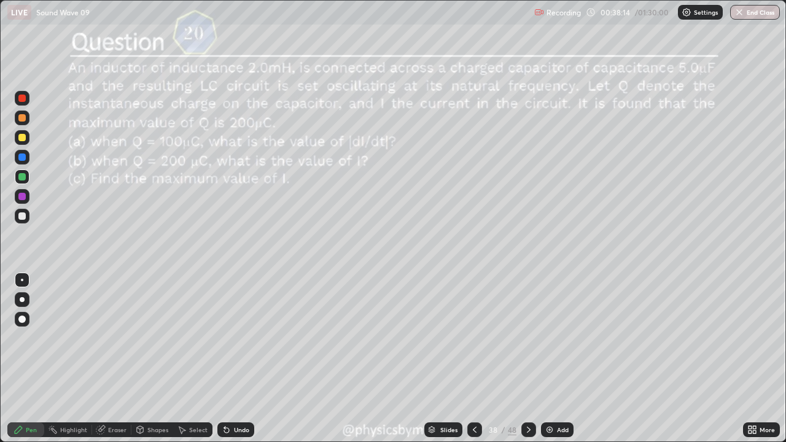
click at [527, 359] on icon at bounding box center [529, 430] width 10 height 10
click at [526, 359] on icon at bounding box center [529, 430] width 10 height 10
click at [529, 359] on icon at bounding box center [529, 430] width 10 height 10
click at [527, 359] on icon at bounding box center [529, 430] width 10 height 10
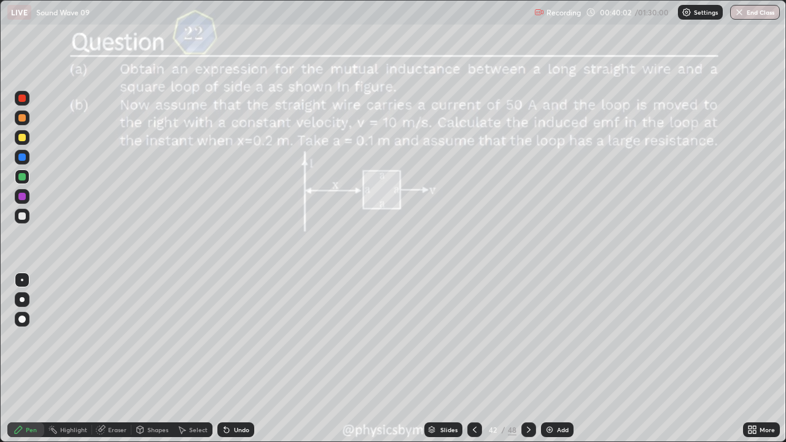
click at [527, 359] on icon at bounding box center [529, 430] width 4 height 6
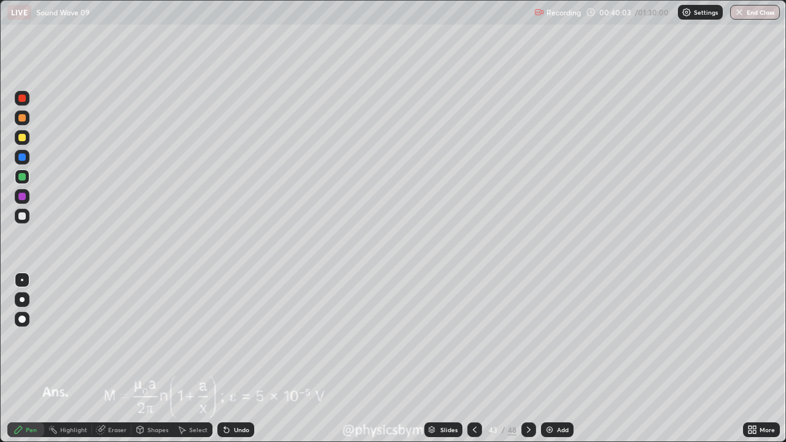
click at [527, 359] on icon at bounding box center [529, 430] width 4 height 6
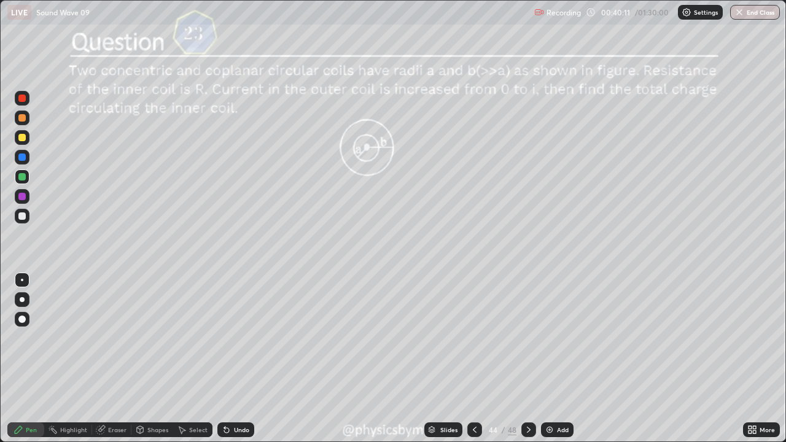
click at [527, 359] on icon at bounding box center [529, 430] width 10 height 10
click at [497, 359] on div "46" at bounding box center [493, 429] width 12 height 7
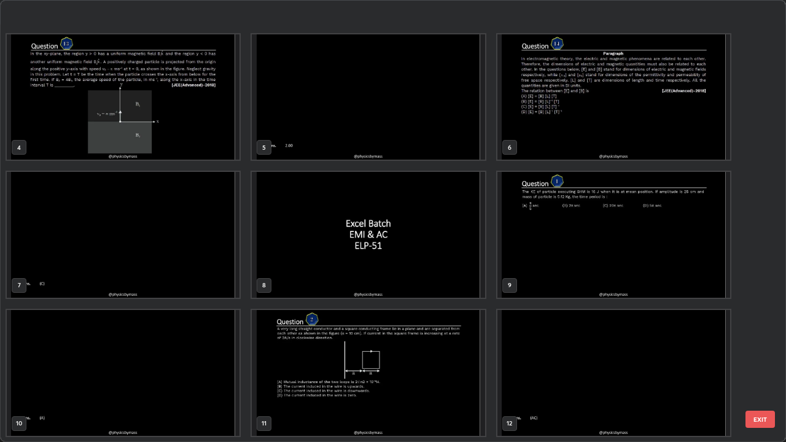
scroll to position [317, 0]
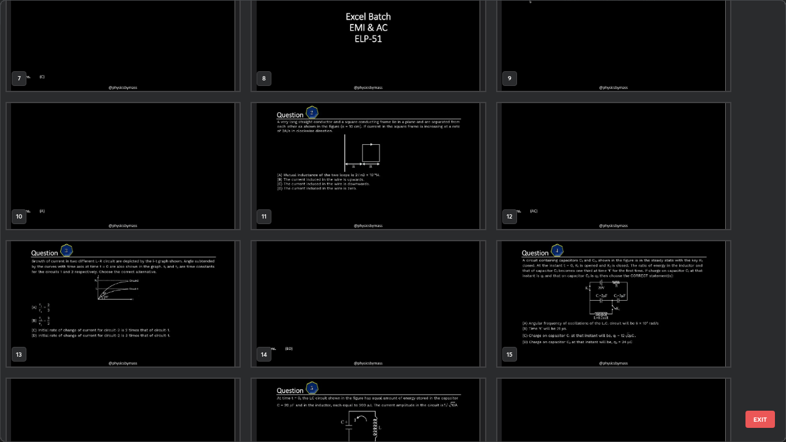
click at [192, 313] on img "grid" at bounding box center [123, 304] width 233 height 126
click at [188, 307] on img "grid" at bounding box center [123, 304] width 233 height 126
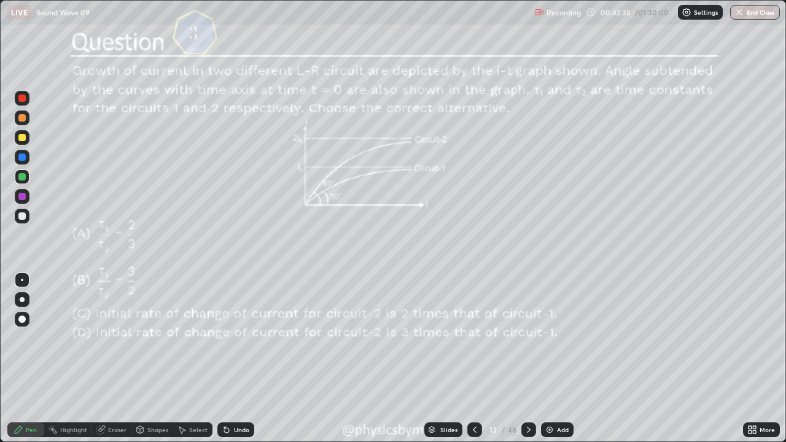
click at [532, 359] on div at bounding box center [528, 429] width 15 height 15
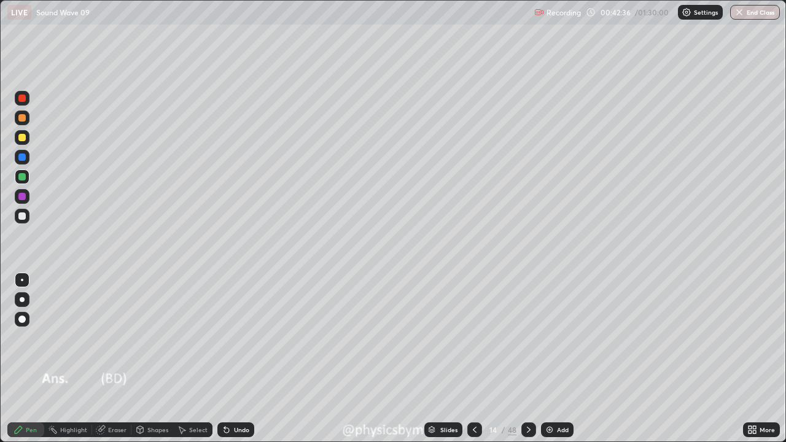
click at [527, 359] on icon at bounding box center [529, 430] width 10 height 10
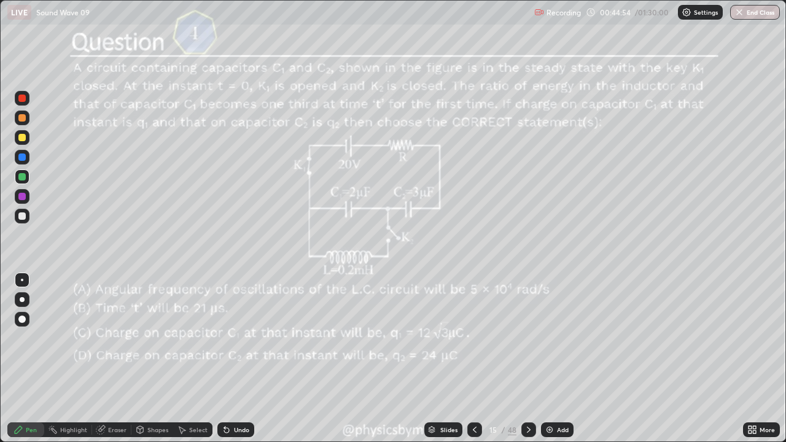
click at [525, 359] on icon at bounding box center [529, 430] width 10 height 10
click at [529, 359] on icon at bounding box center [529, 430] width 10 height 10
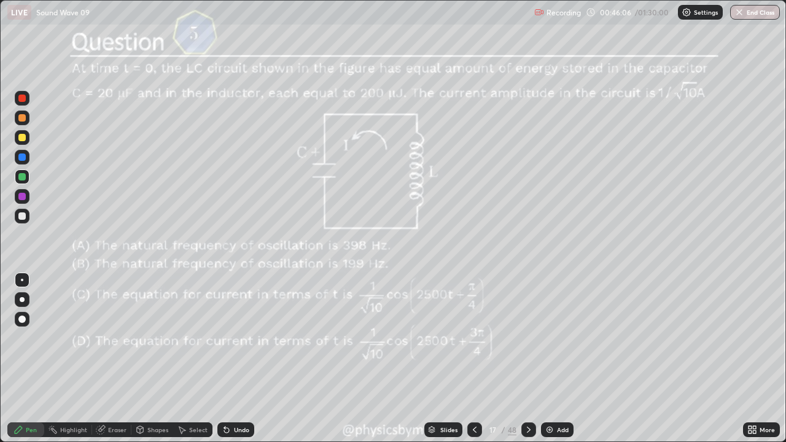
click at [512, 359] on div "48" at bounding box center [512, 429] width 9 height 11
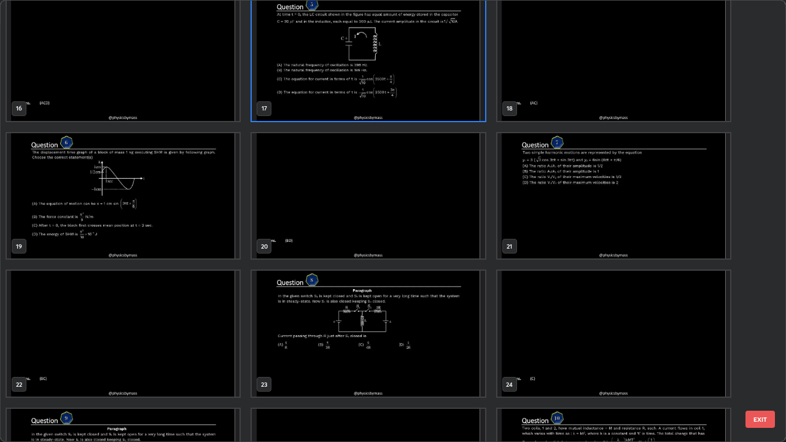
scroll to position [763, 0]
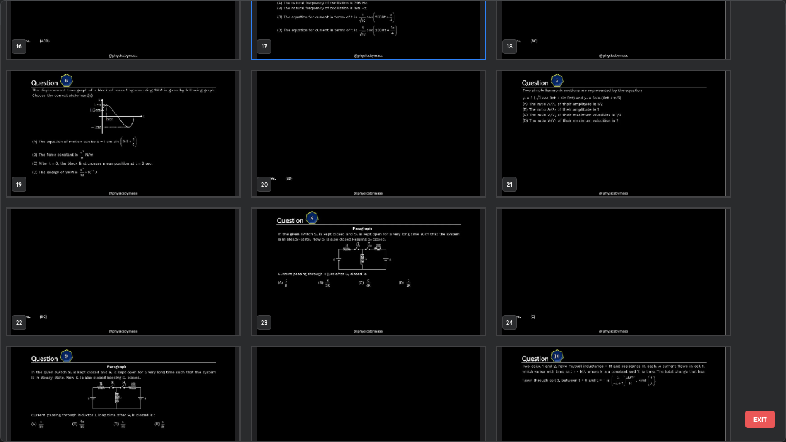
click at [462, 311] on img "grid" at bounding box center [368, 272] width 233 height 126
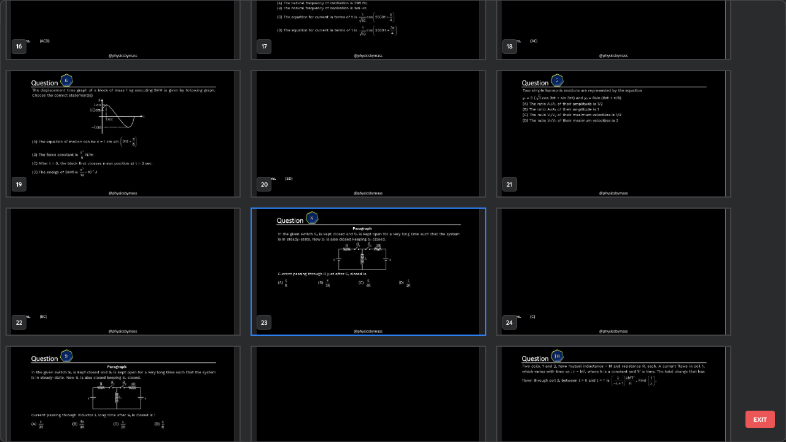
click at [462, 305] on img "grid" at bounding box center [368, 272] width 233 height 126
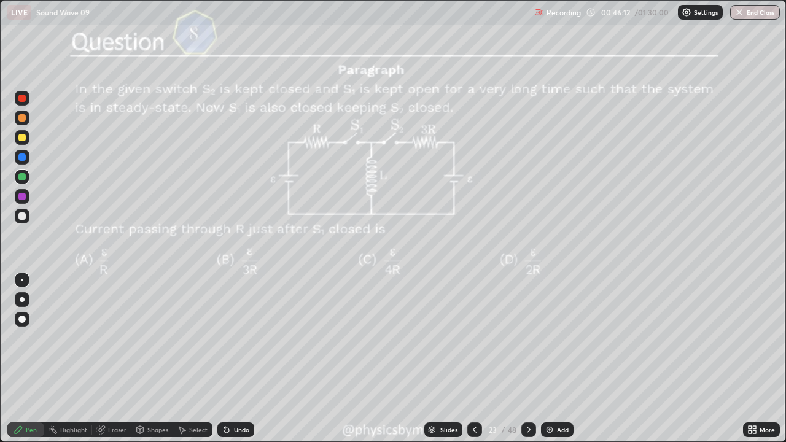
click at [498, 359] on div "23" at bounding box center [493, 429] width 12 height 7
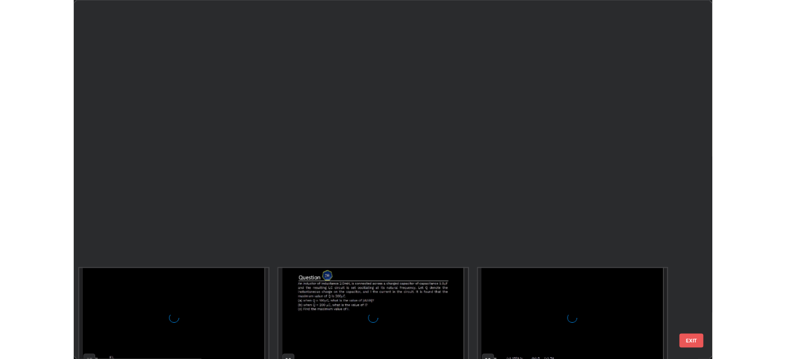
scroll to position [1766, 0]
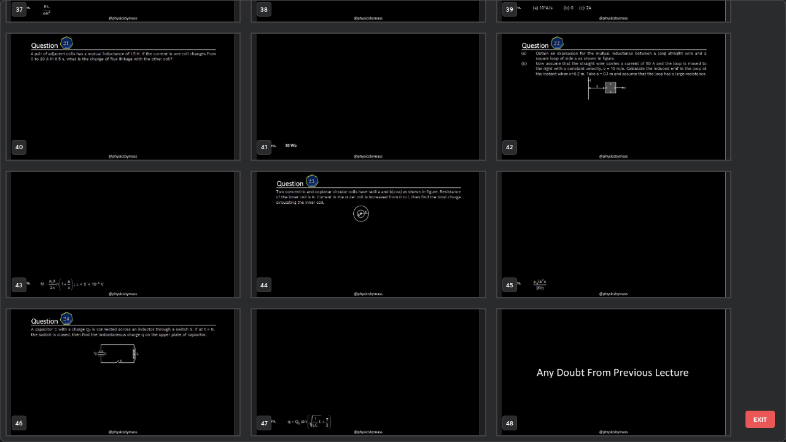
click at [538, 359] on img "grid" at bounding box center [613, 372] width 233 height 126
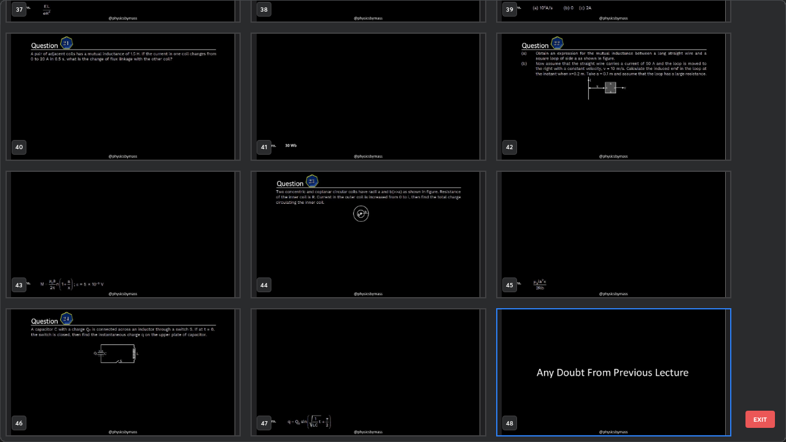
click at [532, 359] on img "grid" at bounding box center [613, 372] width 233 height 126
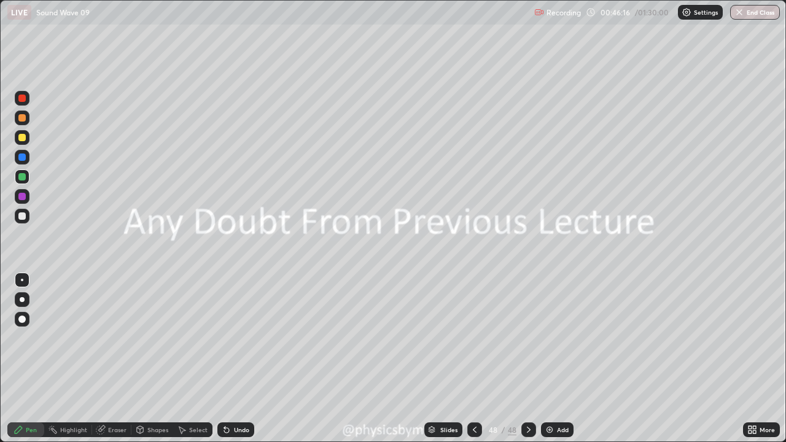
click at [535, 359] on img "grid" at bounding box center [613, 372] width 233 height 126
click at [552, 359] on img at bounding box center [550, 430] width 10 height 10
click at [27, 121] on div at bounding box center [22, 118] width 15 height 15
click at [21, 169] on div at bounding box center [22, 176] width 15 height 15
click at [25, 117] on div at bounding box center [21, 117] width 7 height 7
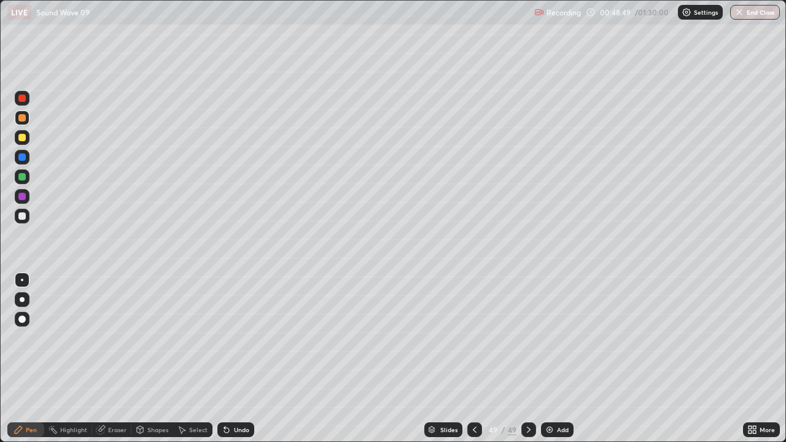
click at [20, 141] on div at bounding box center [21, 137] width 7 height 7
click at [23, 177] on div at bounding box center [21, 176] width 7 height 7
click at [25, 202] on div at bounding box center [22, 196] width 15 height 15
click at [23, 220] on div at bounding box center [22, 216] width 15 height 15
click at [239, 359] on div "Undo" at bounding box center [241, 430] width 15 height 6
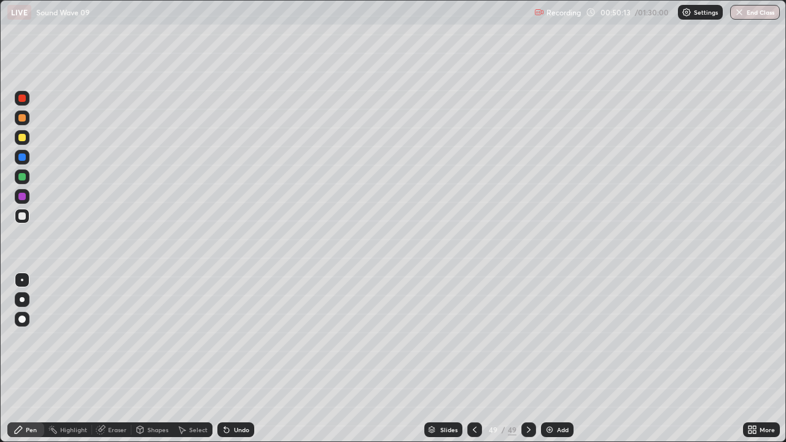
click at [238, 359] on div "Undo" at bounding box center [241, 430] width 15 height 6
click at [147, 359] on div "Shapes" at bounding box center [157, 430] width 21 height 6
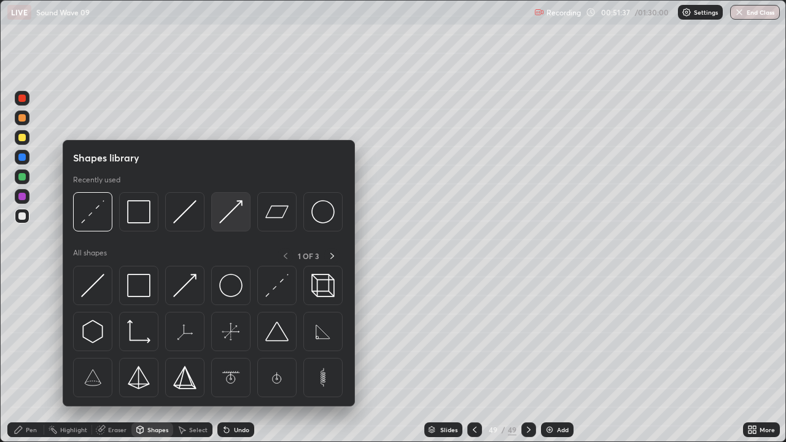
click at [229, 215] on img at bounding box center [230, 211] width 23 height 23
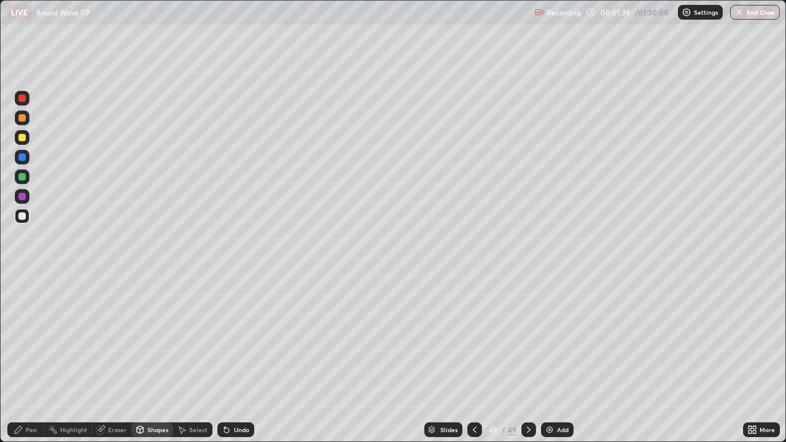
click at [25, 184] on div at bounding box center [22, 176] width 15 height 15
click at [159, 359] on div "Shapes" at bounding box center [157, 430] width 21 height 6
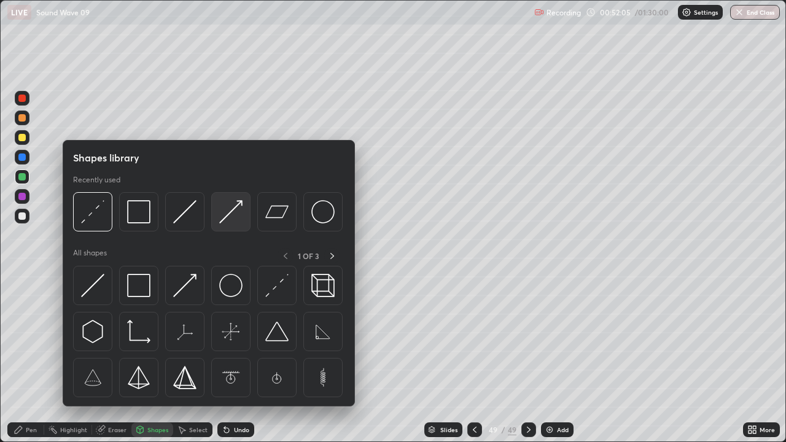
click at [228, 214] on img at bounding box center [230, 211] width 23 height 23
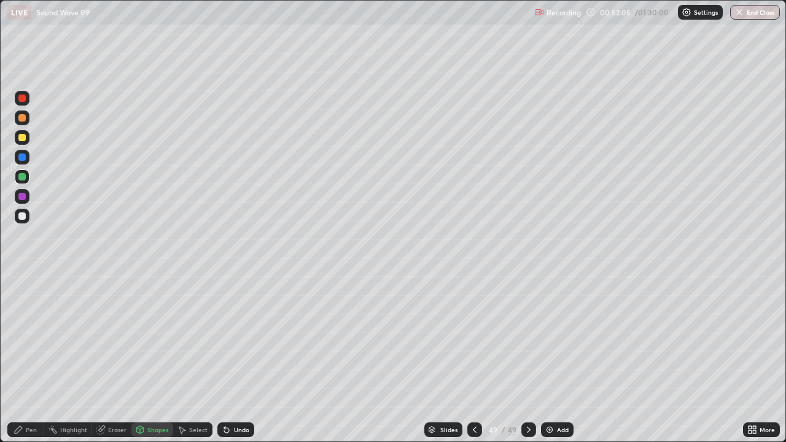
click at [22, 138] on div at bounding box center [21, 137] width 7 height 7
click at [27, 359] on div "Pen" at bounding box center [31, 430] width 11 height 6
click at [147, 359] on div "Shapes" at bounding box center [157, 430] width 21 height 6
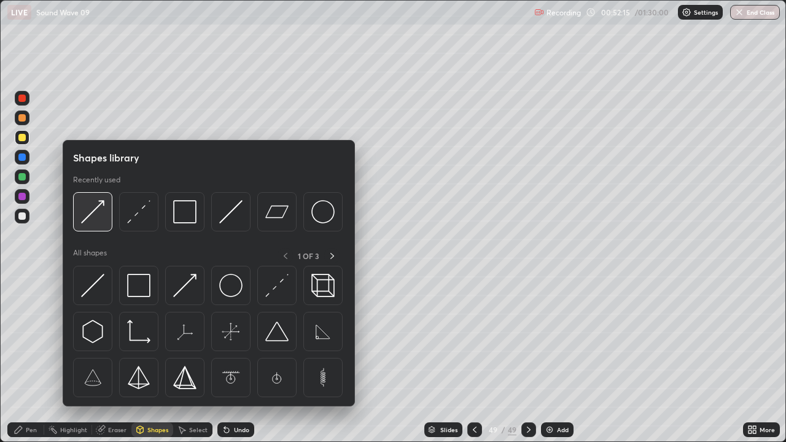
click at [99, 215] on img at bounding box center [92, 211] width 23 height 23
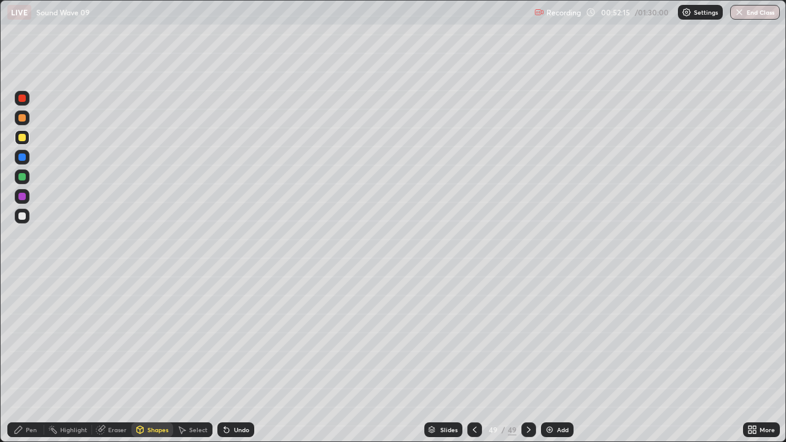
click at [21, 176] on div at bounding box center [21, 176] width 7 height 7
click at [22, 359] on icon at bounding box center [19, 430] width 10 height 10
click at [149, 359] on div "Shapes" at bounding box center [157, 430] width 21 height 6
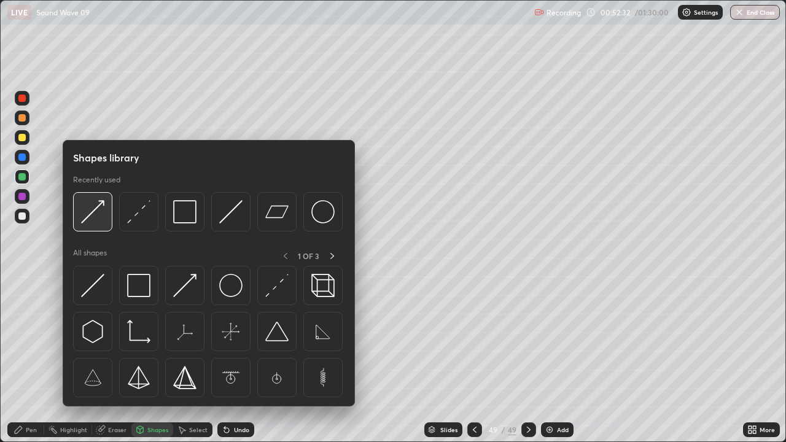
click at [103, 215] on img at bounding box center [92, 211] width 23 height 23
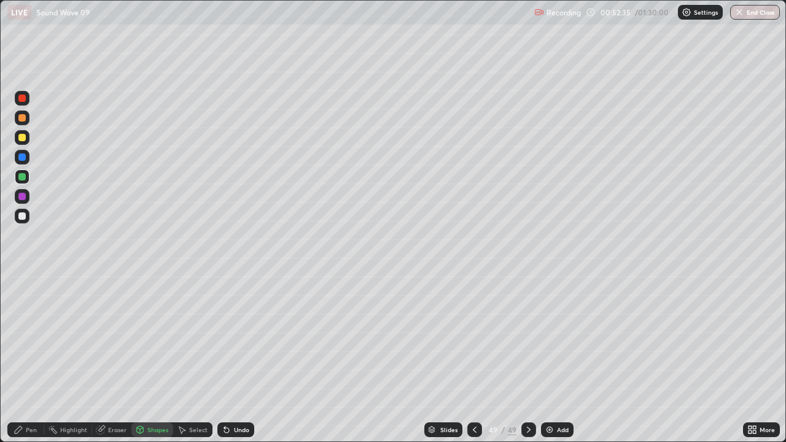
click at [21, 359] on icon at bounding box center [18, 429] width 7 height 7
click at [155, 359] on div "Shapes" at bounding box center [152, 429] width 42 height 15
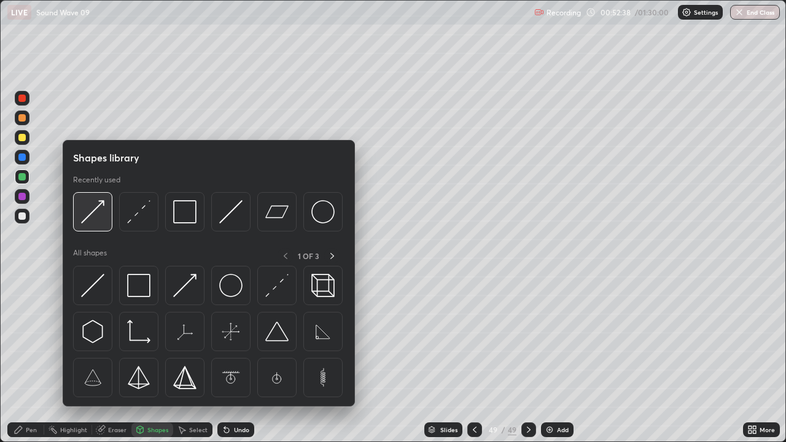
click at [99, 222] on img at bounding box center [92, 211] width 23 height 23
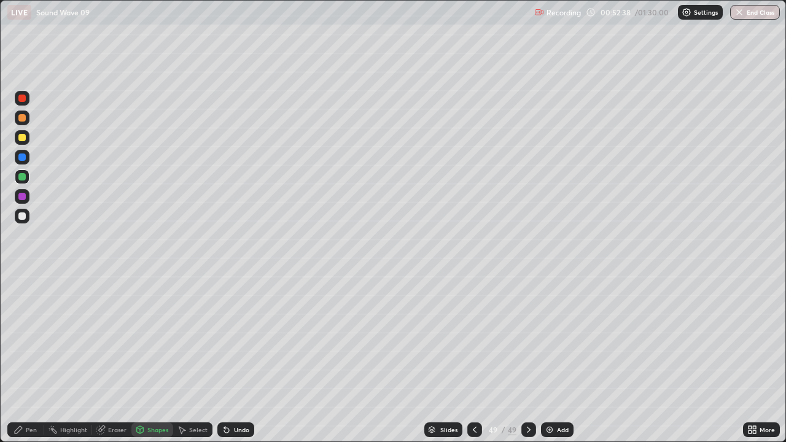
click at [20, 136] on div at bounding box center [21, 137] width 7 height 7
click at [21, 118] on div at bounding box center [21, 117] width 7 height 7
click at [21, 359] on div "Pen" at bounding box center [25, 429] width 37 height 15
click at [242, 359] on div "Undo" at bounding box center [235, 429] width 37 height 15
click at [32, 359] on div "Pen" at bounding box center [31, 430] width 11 height 6
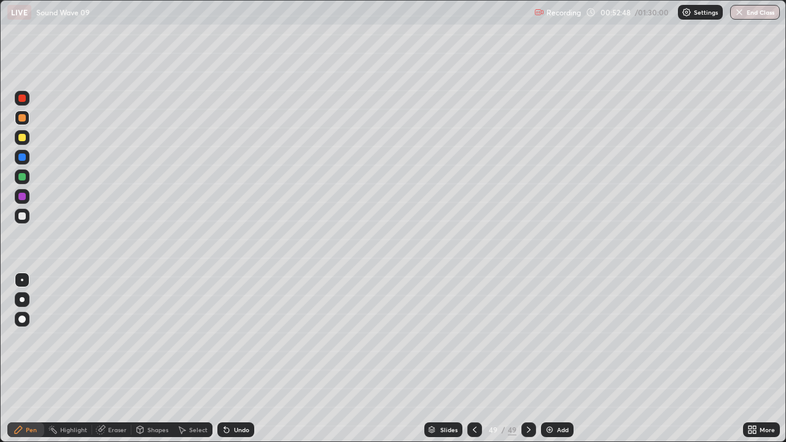
click at [29, 222] on div at bounding box center [22, 216] width 15 height 20
click at [557, 359] on div "Add" at bounding box center [557, 429] width 33 height 15
click at [20, 176] on div at bounding box center [21, 176] width 7 height 7
click at [467, 359] on div at bounding box center [474, 429] width 15 height 15
click at [527, 359] on icon at bounding box center [529, 430] width 4 height 6
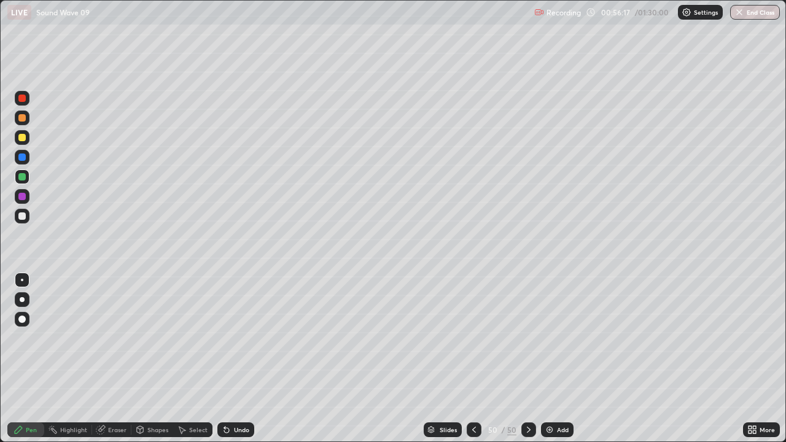
click at [23, 219] on div at bounding box center [21, 215] width 7 height 7
click at [147, 359] on div "Shapes" at bounding box center [152, 429] width 42 height 15
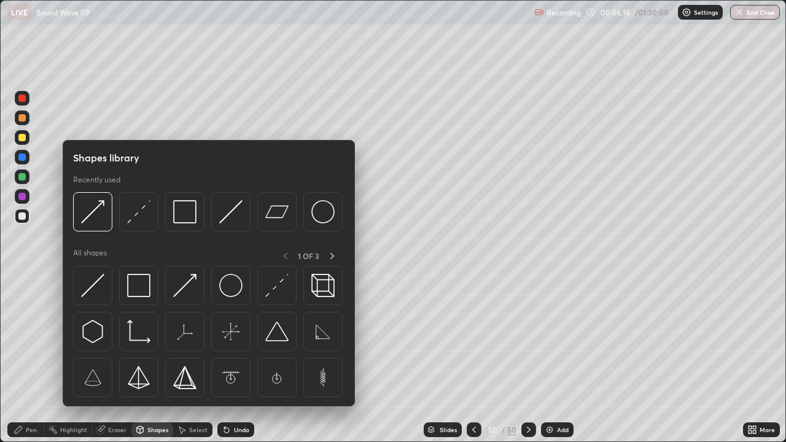
click at [154, 359] on div "Shapes" at bounding box center [157, 430] width 21 height 6
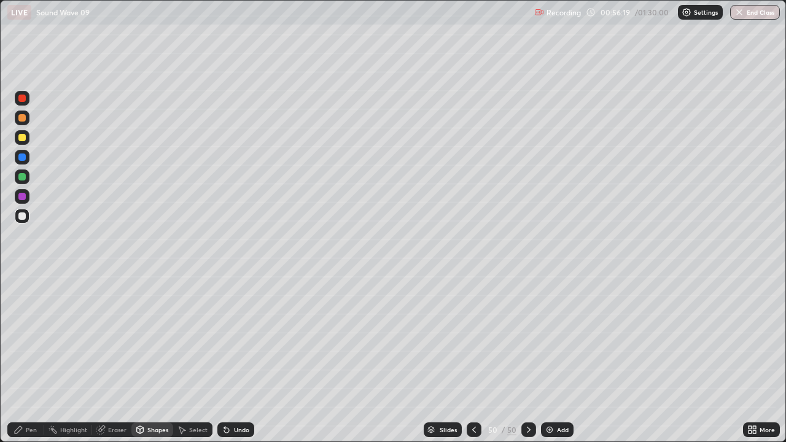
click at [157, 359] on div "Shapes" at bounding box center [157, 430] width 21 height 6
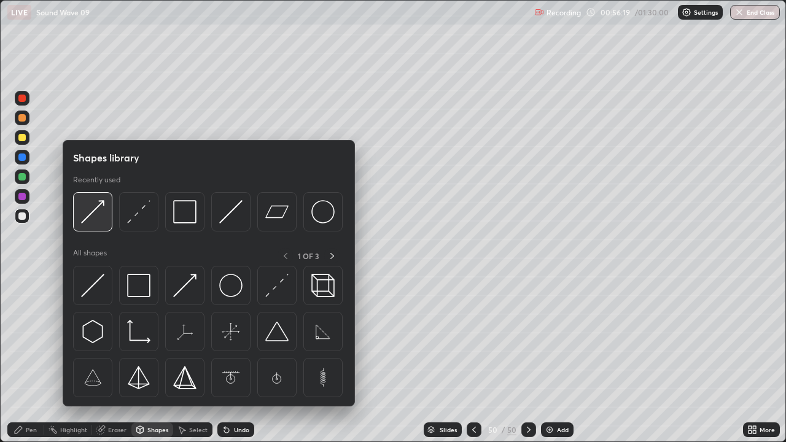
click at [95, 222] on img at bounding box center [92, 211] width 23 height 23
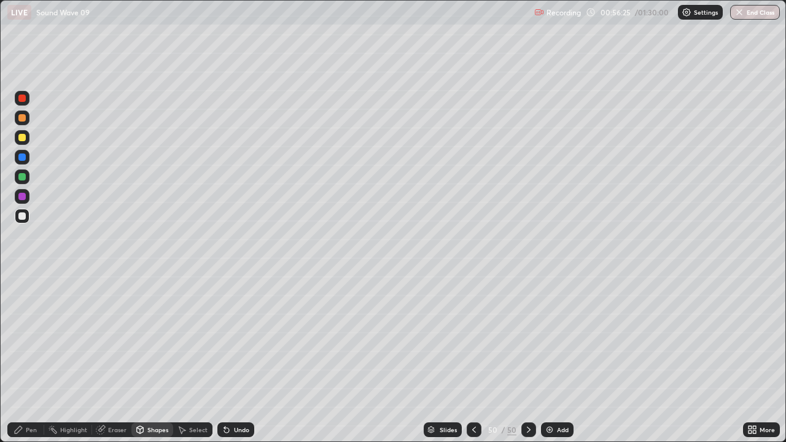
click at [25, 359] on div "Pen" at bounding box center [25, 429] width 37 height 15
click at [244, 359] on div "Undo" at bounding box center [241, 430] width 15 height 6
click at [236, 359] on div "Undo" at bounding box center [235, 429] width 37 height 15
click at [236, 359] on div "Undo" at bounding box center [241, 430] width 15 height 6
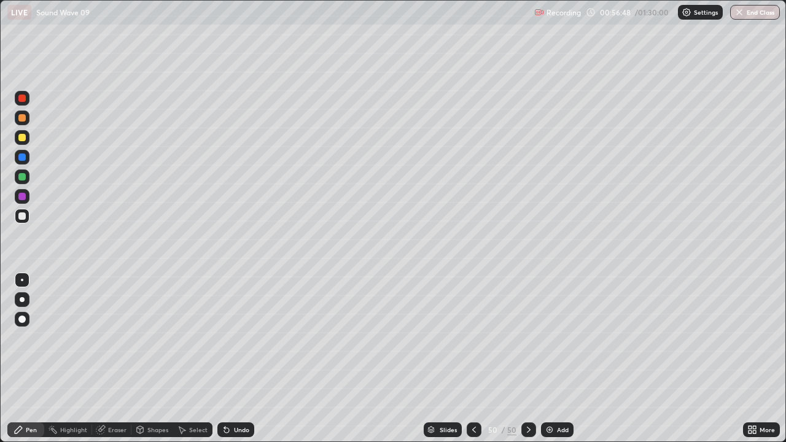
click at [227, 359] on icon at bounding box center [226, 430] width 5 height 5
click at [236, 359] on div "Undo" at bounding box center [241, 430] width 15 height 6
click at [238, 359] on div "Undo" at bounding box center [241, 430] width 15 height 6
click at [235, 359] on div "Undo" at bounding box center [235, 429] width 37 height 15
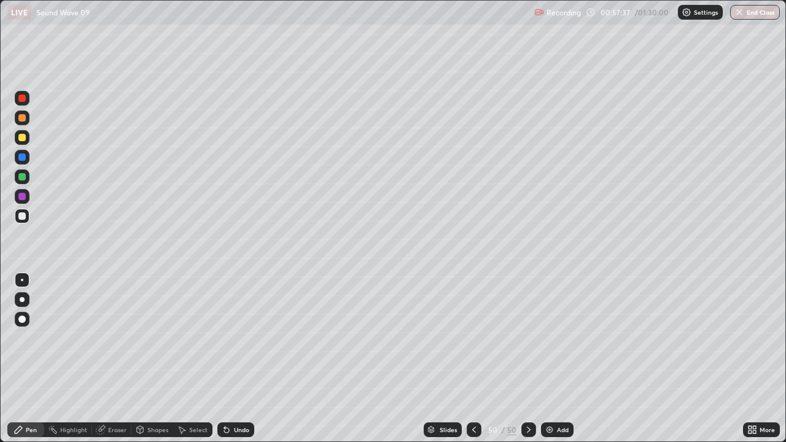
click at [476, 359] on div at bounding box center [474, 429] width 15 height 15
click at [527, 359] on icon at bounding box center [529, 430] width 10 height 10
click at [475, 359] on icon at bounding box center [474, 430] width 10 height 10
click at [527, 359] on icon at bounding box center [529, 430] width 10 height 10
click at [474, 359] on icon at bounding box center [474, 430] width 10 height 10
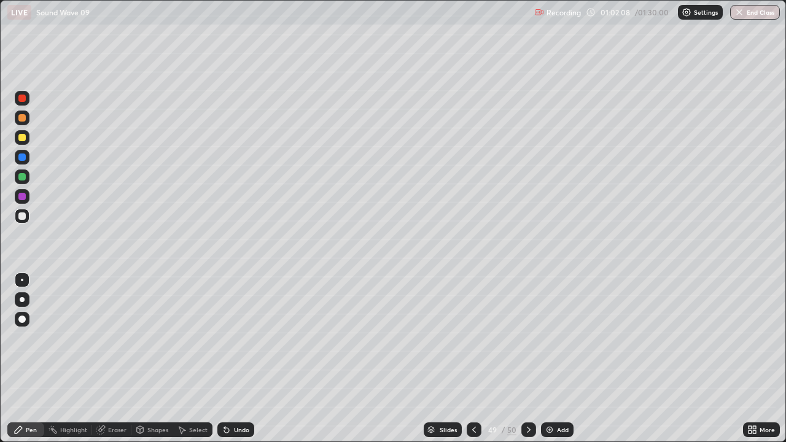
click at [534, 359] on div at bounding box center [528, 429] width 15 height 15
click at [558, 359] on div "Add" at bounding box center [563, 430] width 12 height 6
click at [29, 122] on div at bounding box center [22, 118] width 15 height 15
click at [468, 359] on div at bounding box center [475, 429] width 15 height 15
click at [527, 359] on icon at bounding box center [528, 430] width 10 height 10
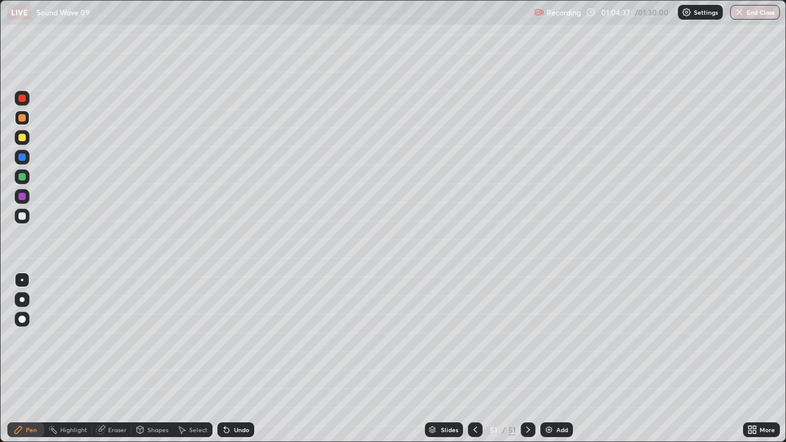
click at [26, 177] on div at bounding box center [22, 176] width 15 height 15
click at [145, 359] on div "Shapes" at bounding box center [152, 429] width 42 height 15
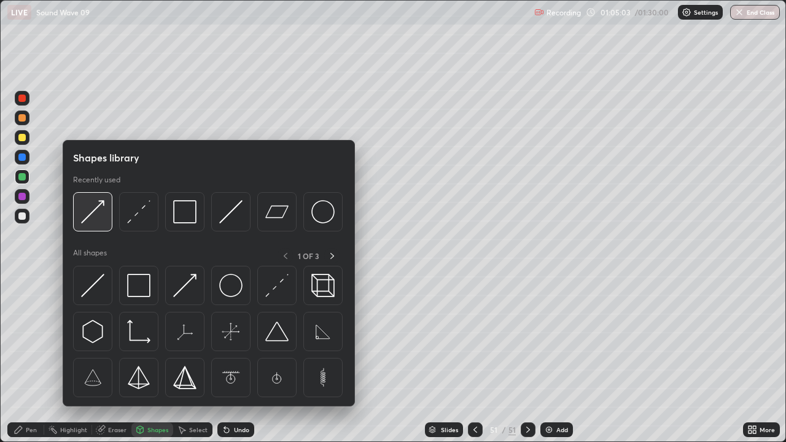
click at [100, 216] on img at bounding box center [92, 211] width 23 height 23
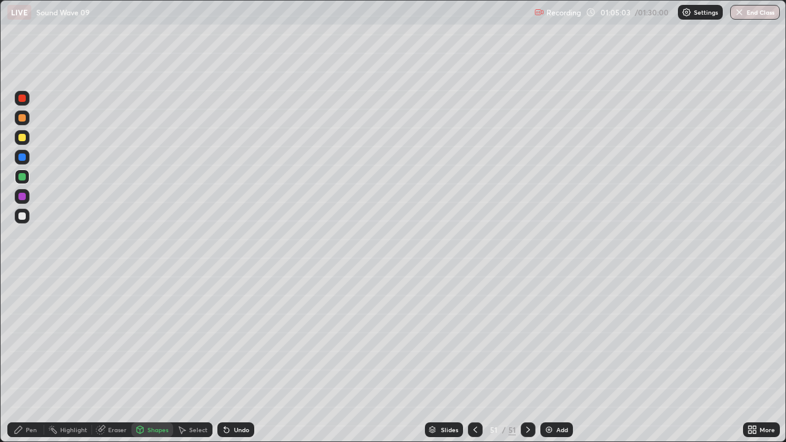
click at [25, 136] on div at bounding box center [21, 137] width 7 height 7
click at [22, 221] on div at bounding box center [22, 216] width 15 height 15
click at [18, 359] on icon at bounding box center [19, 430] width 10 height 10
click at [24, 177] on div at bounding box center [21, 176] width 7 height 7
click at [147, 359] on div "Shapes" at bounding box center [157, 430] width 21 height 6
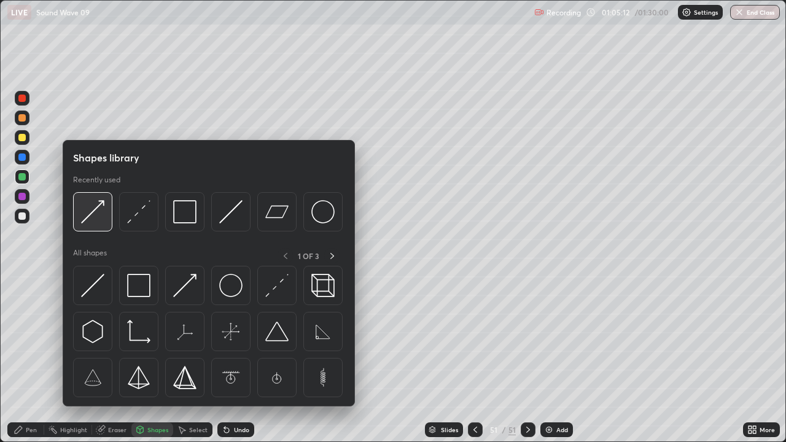
click at [101, 224] on div at bounding box center [92, 211] width 39 height 39
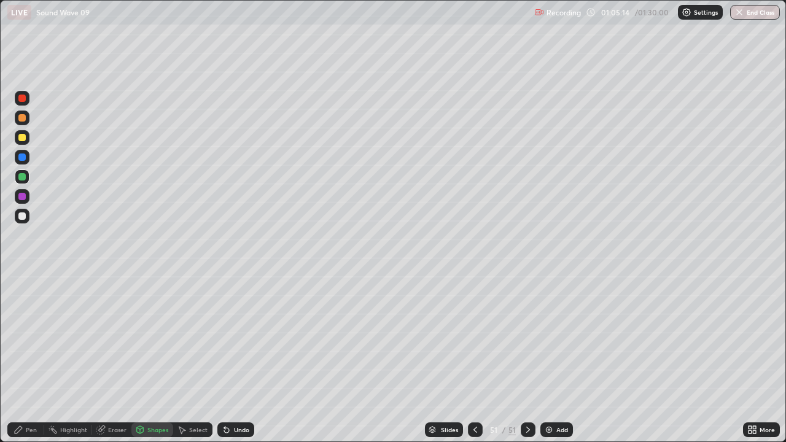
click at [26, 359] on div "Pen" at bounding box center [25, 429] width 37 height 15
click at [203, 359] on div "Select" at bounding box center [198, 430] width 18 height 6
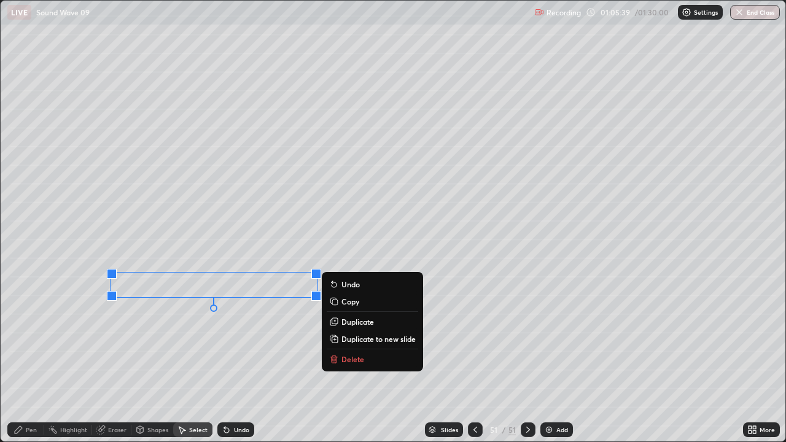
click at [149, 359] on div "Shapes" at bounding box center [152, 429] width 42 height 15
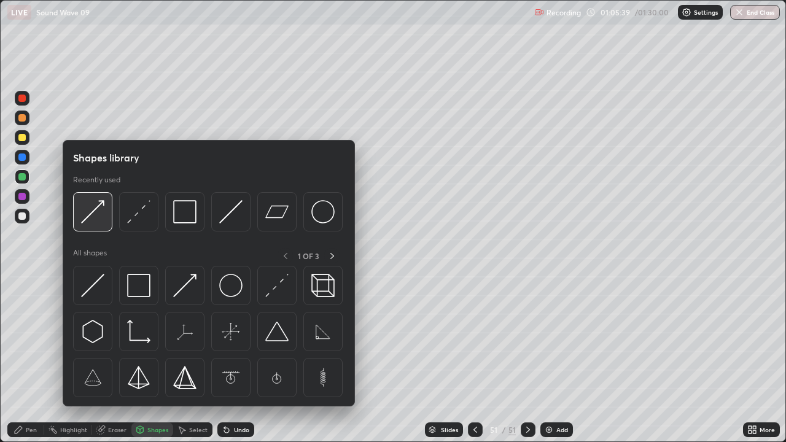
click at [99, 220] on img at bounding box center [92, 211] width 23 height 23
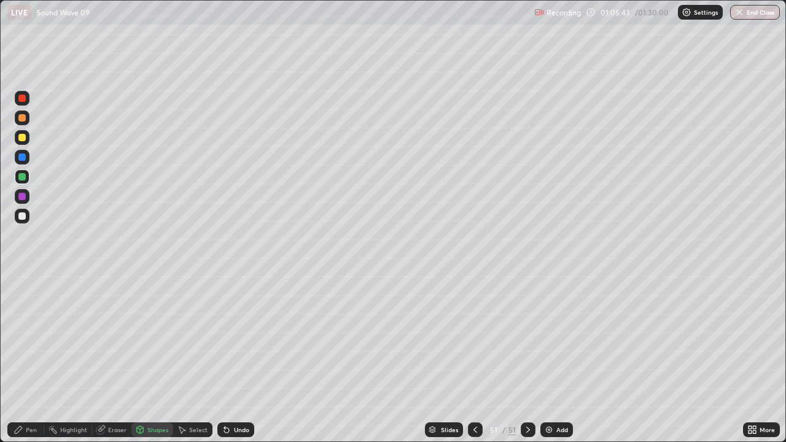
click at [22, 359] on icon at bounding box center [19, 430] width 10 height 10
click at [235, 359] on div "Undo" at bounding box center [235, 429] width 37 height 15
click at [155, 359] on div "Shapes" at bounding box center [157, 430] width 21 height 6
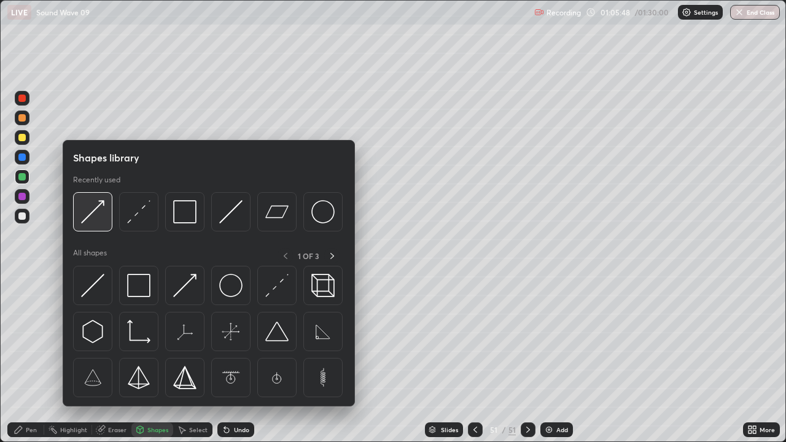
click at [100, 219] on img at bounding box center [92, 211] width 23 height 23
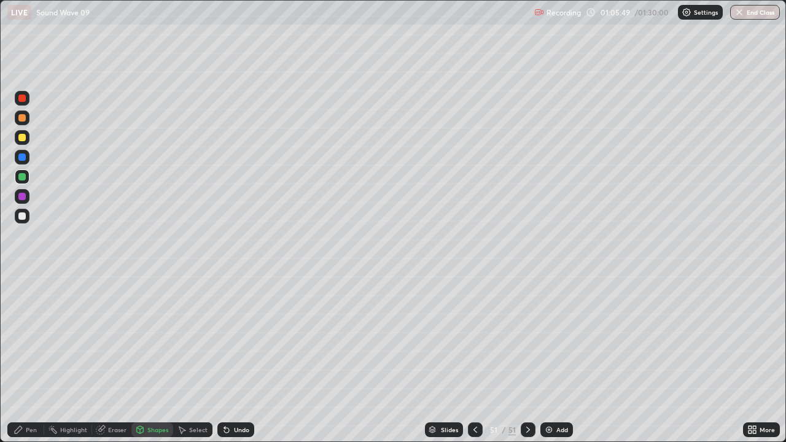
click at [26, 220] on div at bounding box center [22, 216] width 15 height 15
click at [26, 359] on div "Pen" at bounding box center [31, 430] width 11 height 6
click at [474, 359] on icon at bounding box center [475, 430] width 10 height 10
click at [476, 359] on icon at bounding box center [475, 430] width 10 height 10
click at [527, 359] on icon at bounding box center [528, 430] width 10 height 10
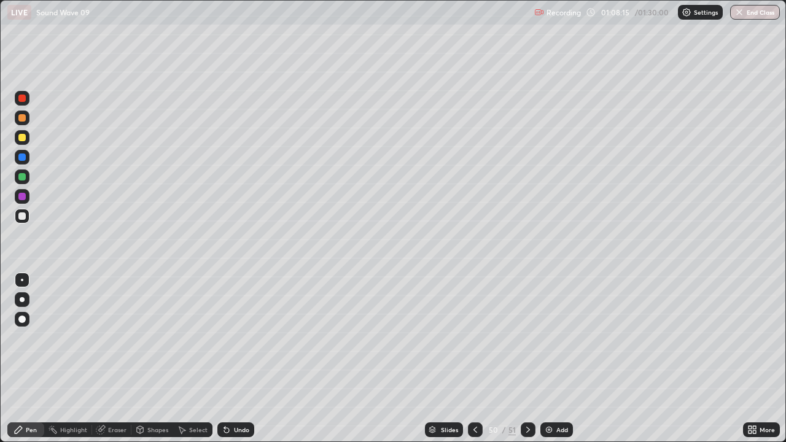
click at [527, 359] on icon at bounding box center [528, 430] width 4 height 6
click at [561, 359] on div "Add" at bounding box center [562, 430] width 12 height 6
click at [22, 118] on div at bounding box center [21, 117] width 7 height 7
click at [21, 177] on div at bounding box center [21, 176] width 7 height 7
click at [23, 216] on div at bounding box center [21, 215] width 7 height 7
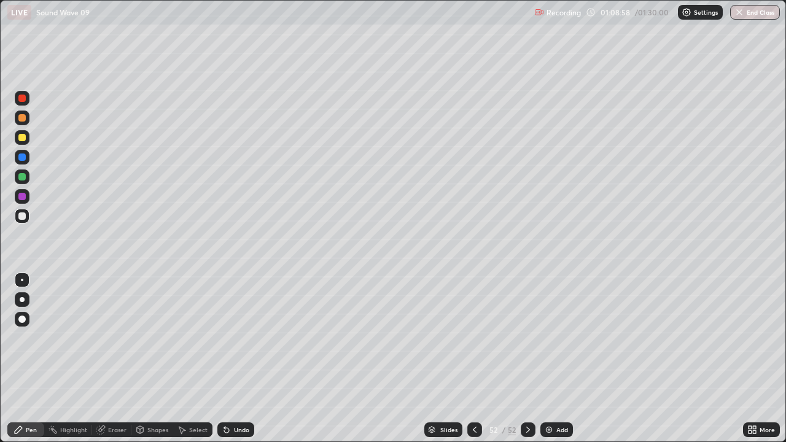
click at [153, 359] on div "Shapes" at bounding box center [157, 430] width 21 height 6
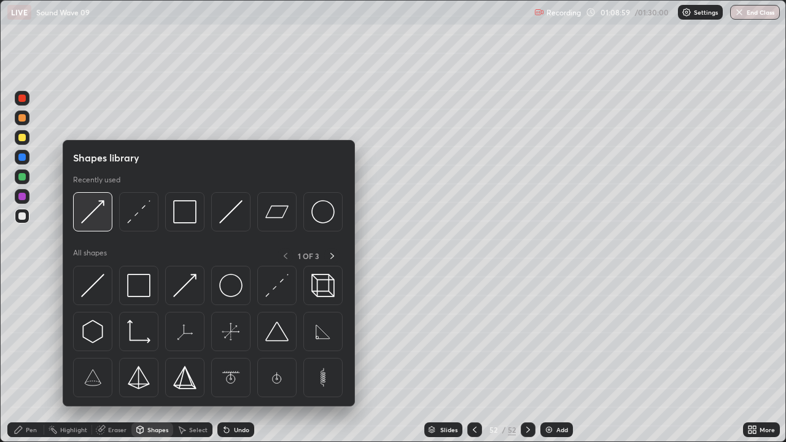
click at [103, 224] on div at bounding box center [92, 211] width 39 height 39
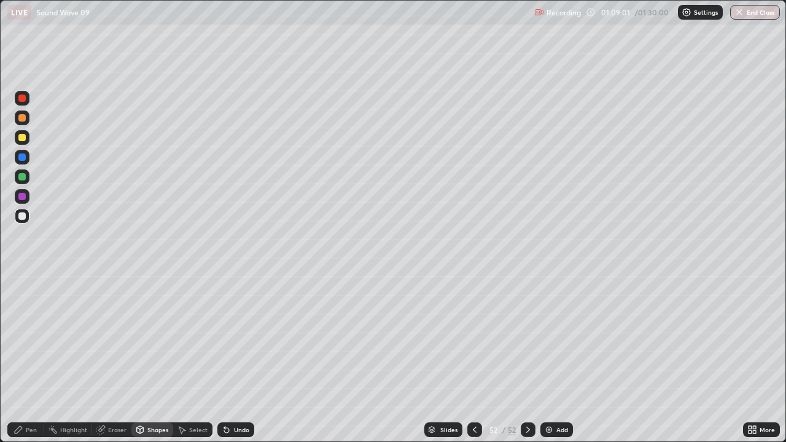
click at [28, 359] on div "Pen" at bounding box center [31, 430] width 11 height 6
click at [22, 177] on div at bounding box center [21, 176] width 7 height 7
click at [154, 359] on div "Shapes" at bounding box center [157, 430] width 21 height 6
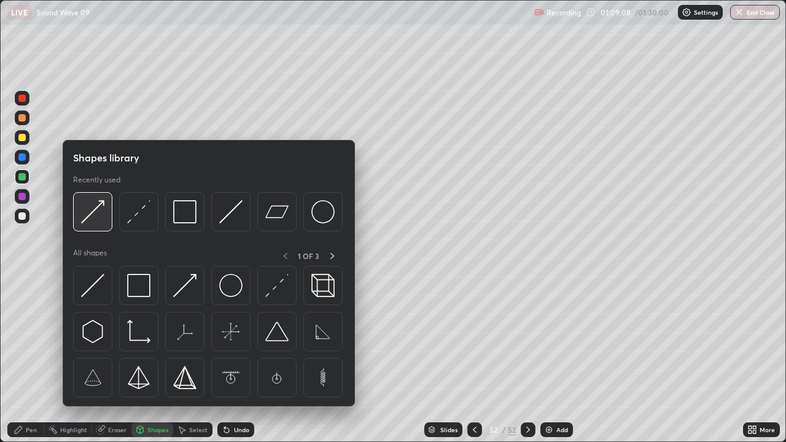
click at [103, 223] on div at bounding box center [92, 211] width 39 height 39
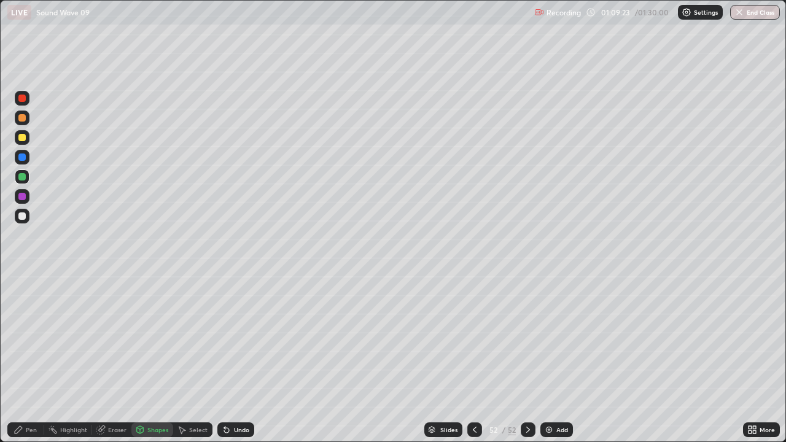
click at [238, 359] on div "Undo" at bounding box center [241, 430] width 15 height 6
click at [36, 359] on div "Pen" at bounding box center [31, 430] width 11 height 6
click at [25, 219] on div at bounding box center [21, 215] width 7 height 7
click at [150, 359] on div "Shapes" at bounding box center [157, 430] width 21 height 6
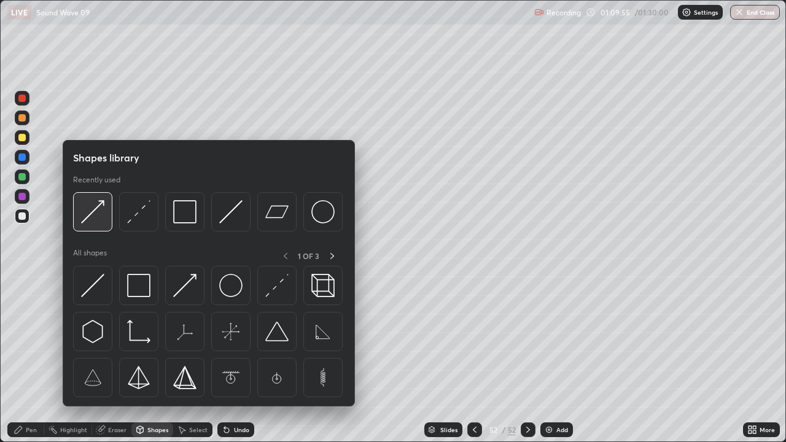
click at [101, 221] on img at bounding box center [92, 211] width 23 height 23
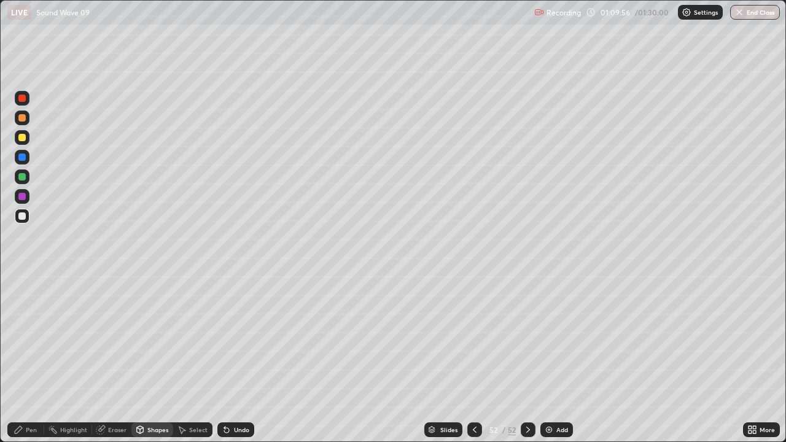
click at [22, 177] on div at bounding box center [21, 176] width 7 height 7
click at [12, 359] on div "Pen" at bounding box center [25, 429] width 37 height 15
click at [227, 359] on icon at bounding box center [226, 430] width 5 height 5
click at [22, 217] on div at bounding box center [21, 215] width 7 height 7
click at [240, 359] on div "Undo" at bounding box center [241, 430] width 15 height 6
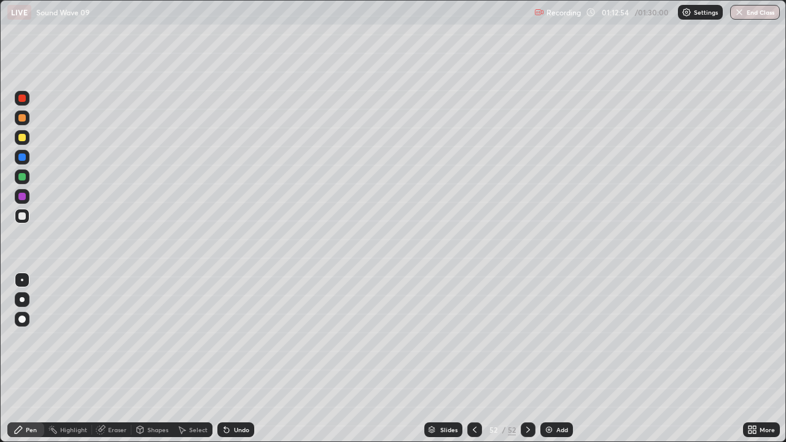
click at [25, 136] on div at bounding box center [21, 137] width 7 height 7
click at [553, 359] on div "Add" at bounding box center [556, 429] width 33 height 15
click at [474, 359] on icon at bounding box center [475, 430] width 10 height 10
click at [528, 359] on icon at bounding box center [529, 430] width 10 height 10
click at [246, 359] on div "Undo" at bounding box center [235, 429] width 37 height 15
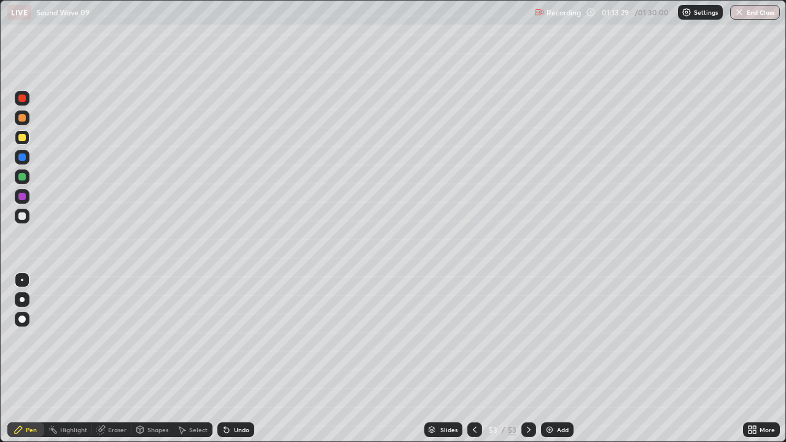
click at [24, 176] on div at bounding box center [21, 176] width 7 height 7
click at [25, 213] on div at bounding box center [21, 215] width 7 height 7
click at [153, 359] on div "Shapes" at bounding box center [157, 430] width 21 height 6
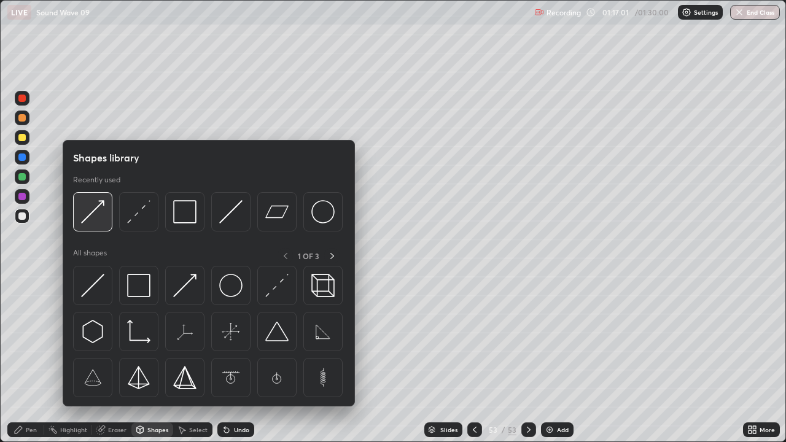
click at [104, 224] on div at bounding box center [92, 211] width 39 height 39
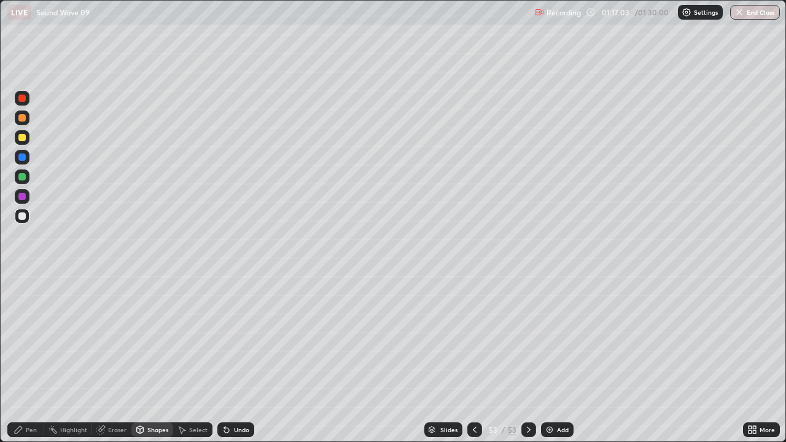
click at [234, 359] on div "Undo" at bounding box center [235, 429] width 37 height 15
click at [31, 359] on div "Pen" at bounding box center [25, 429] width 37 height 15
click at [153, 359] on div "Shapes" at bounding box center [157, 430] width 21 height 6
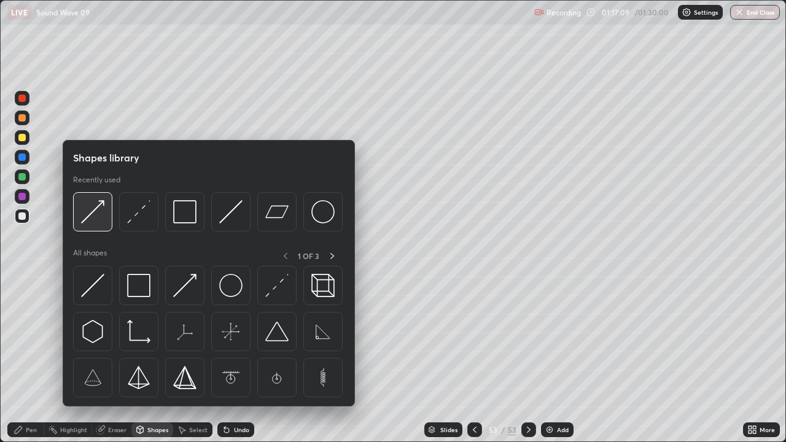
click at [99, 220] on img at bounding box center [92, 211] width 23 height 23
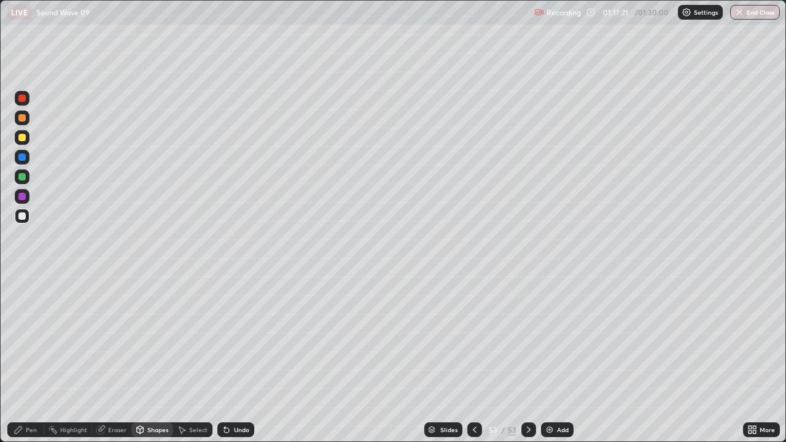
click at [31, 359] on div "Pen" at bounding box center [31, 430] width 11 height 6
click at [234, 359] on div "Undo" at bounding box center [241, 430] width 15 height 6
click at [224, 359] on icon at bounding box center [224, 427] width 1 height 1
click at [227, 359] on icon at bounding box center [227, 430] width 10 height 10
click at [226, 359] on icon at bounding box center [226, 430] width 5 height 5
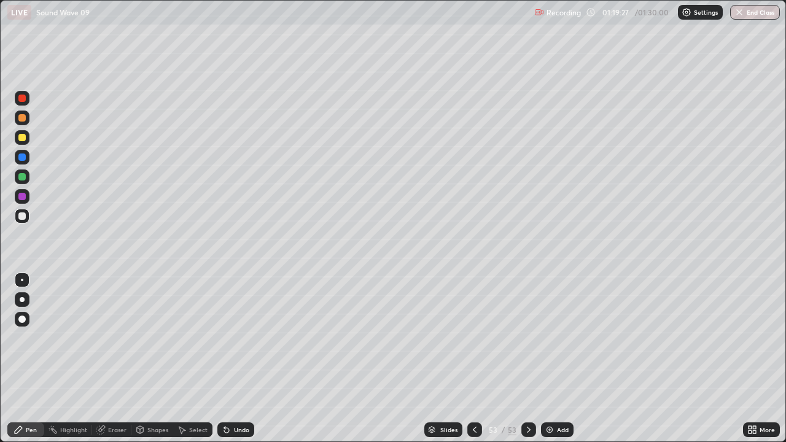
click at [225, 359] on icon at bounding box center [226, 430] width 5 height 5
click at [564, 359] on div "Add" at bounding box center [563, 430] width 12 height 6
click at [22, 118] on div at bounding box center [21, 117] width 7 height 7
click at [26, 176] on div at bounding box center [22, 176] width 15 height 15
click at [235, 359] on div "Undo" at bounding box center [233, 429] width 42 height 25
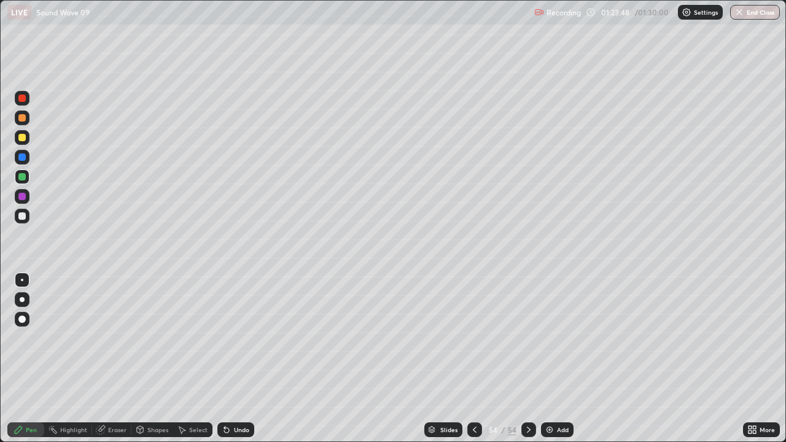
click at [741, 13] on img "button" at bounding box center [739, 12] width 10 height 10
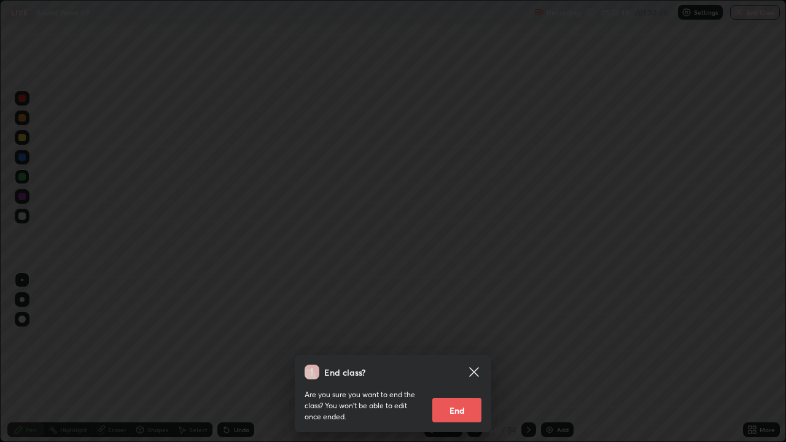
click at [457, 359] on button "End" at bounding box center [456, 410] width 49 height 25
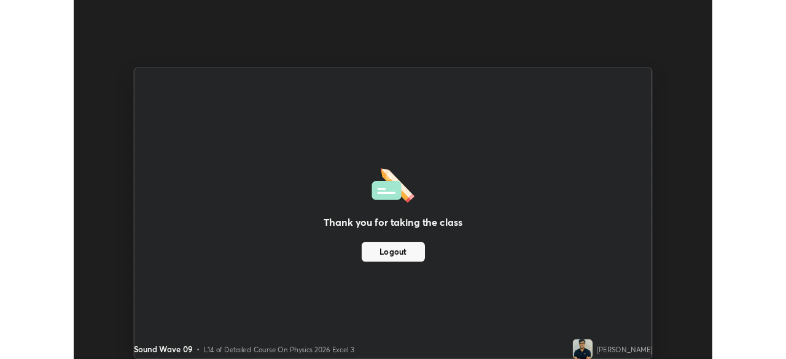
scroll to position [61030, 60603]
